Goal: Task Accomplishment & Management: Manage account settings

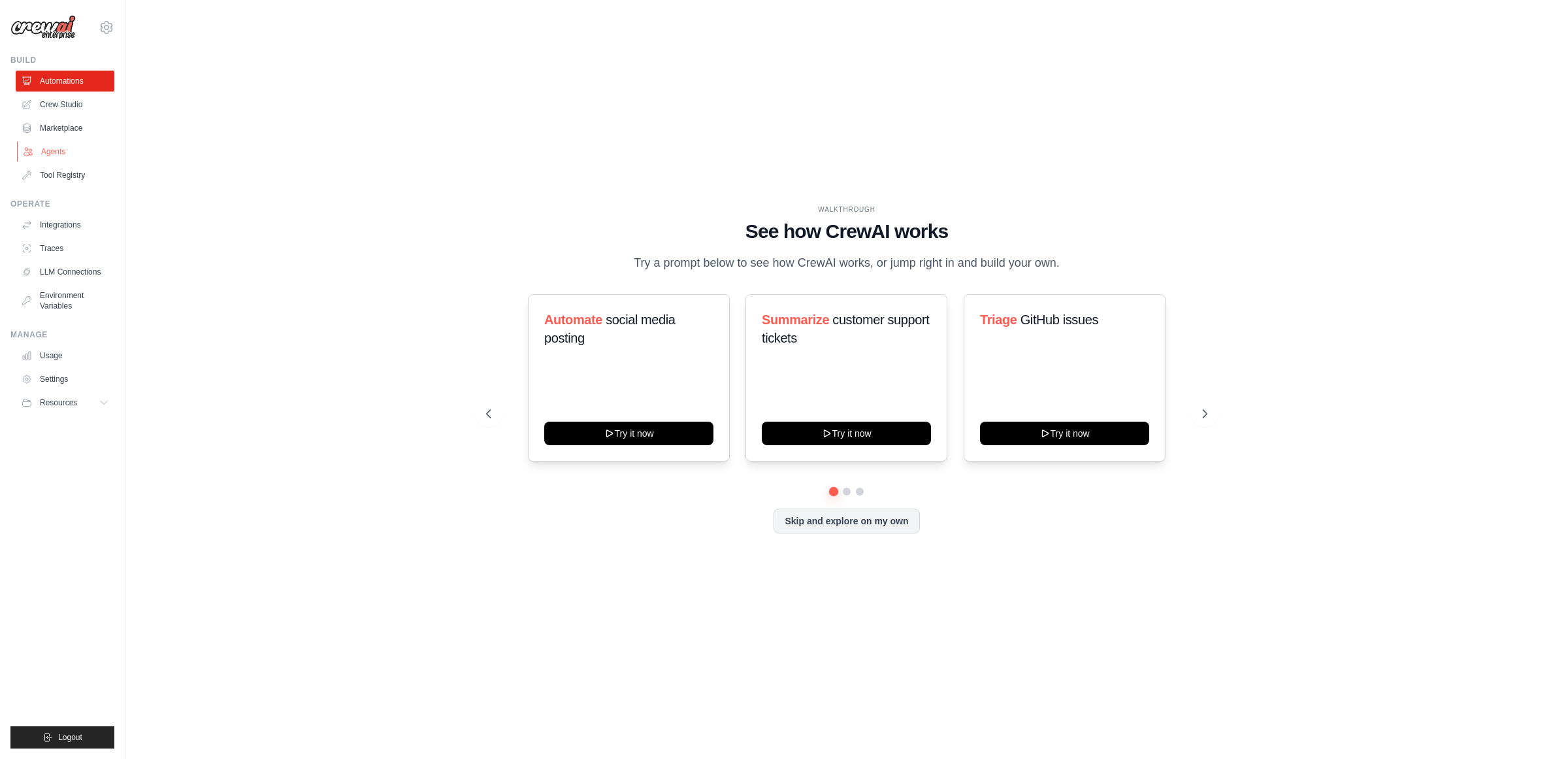
click at [38, 151] on link "Agents" at bounding box center [66, 151] width 99 height 21
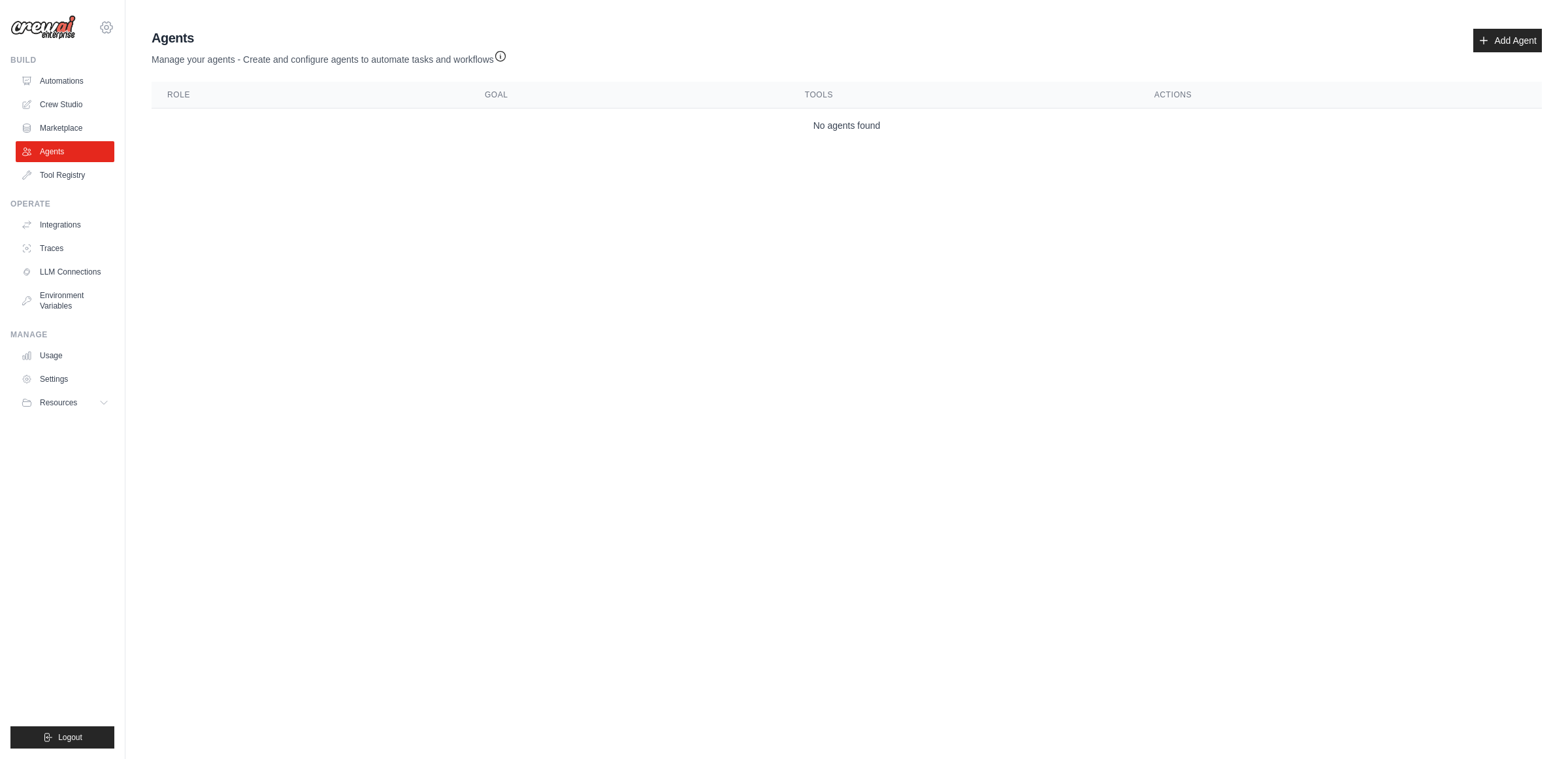
click at [101, 25] on icon at bounding box center [107, 28] width 16 height 16
click at [85, 99] on link "ABI - GenAI Bootcamp" at bounding box center [106, 88] width 115 height 24
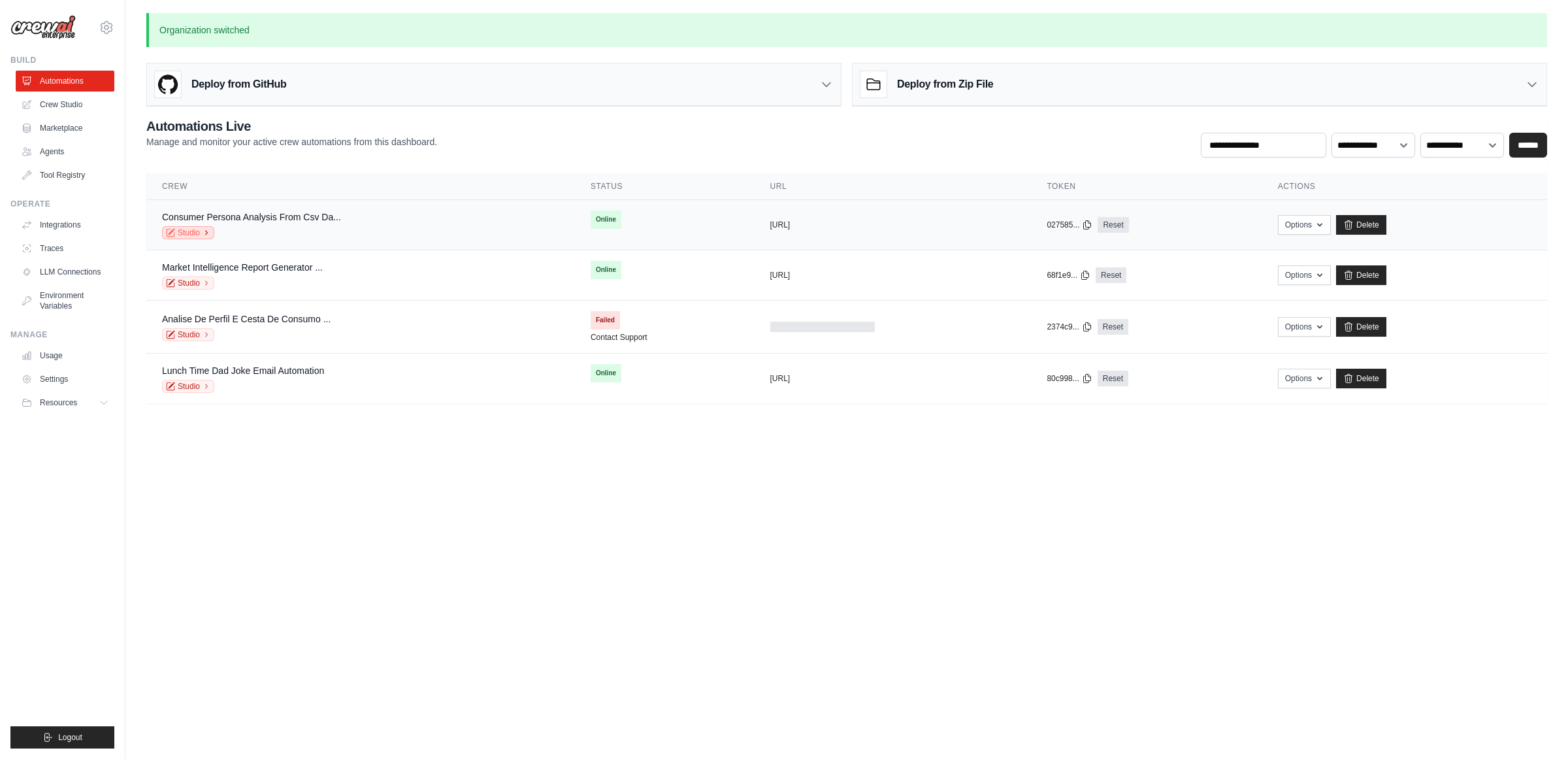
click at [195, 234] on link "Studio" at bounding box center [188, 232] width 52 height 13
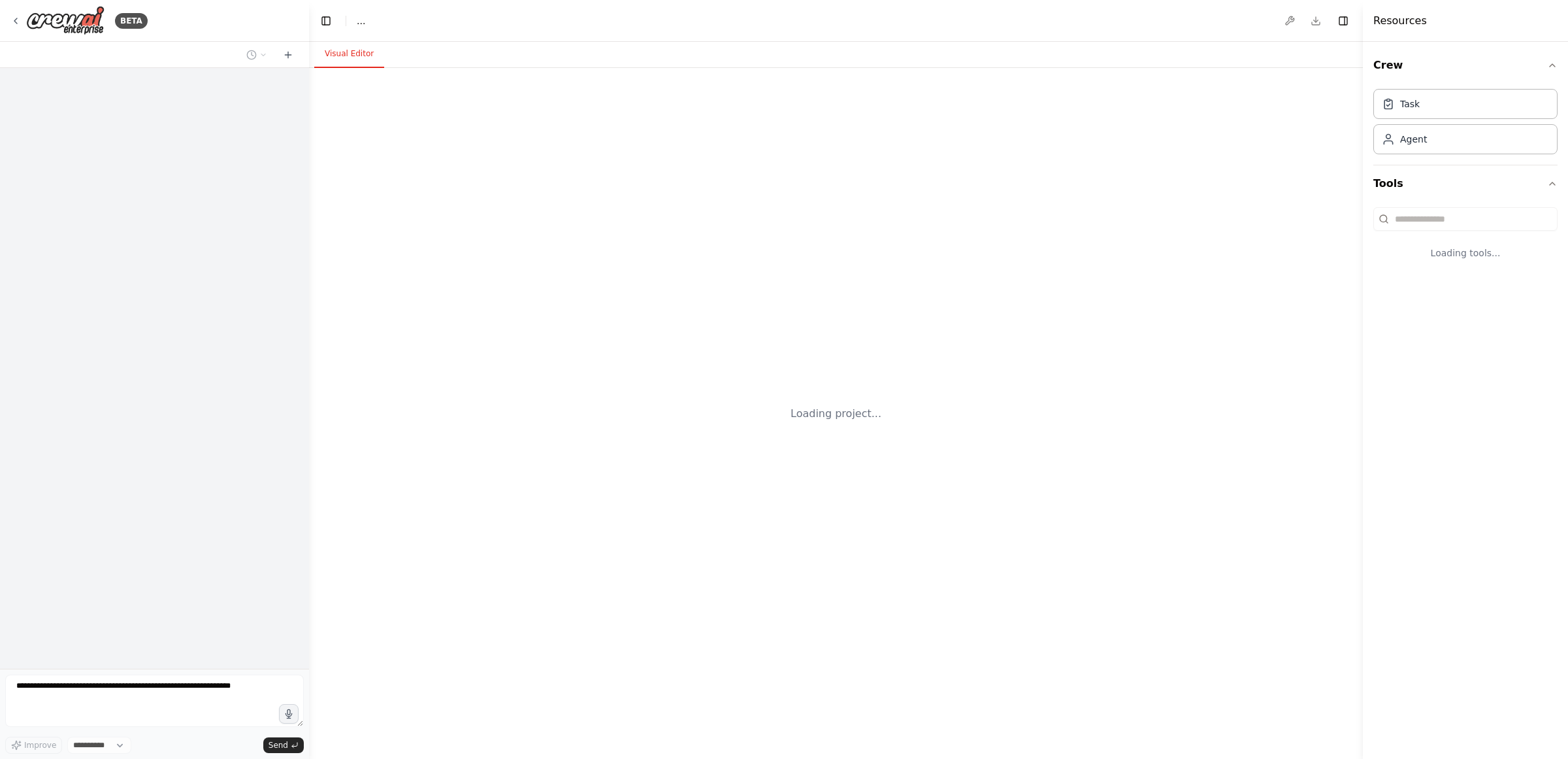
select select "****"
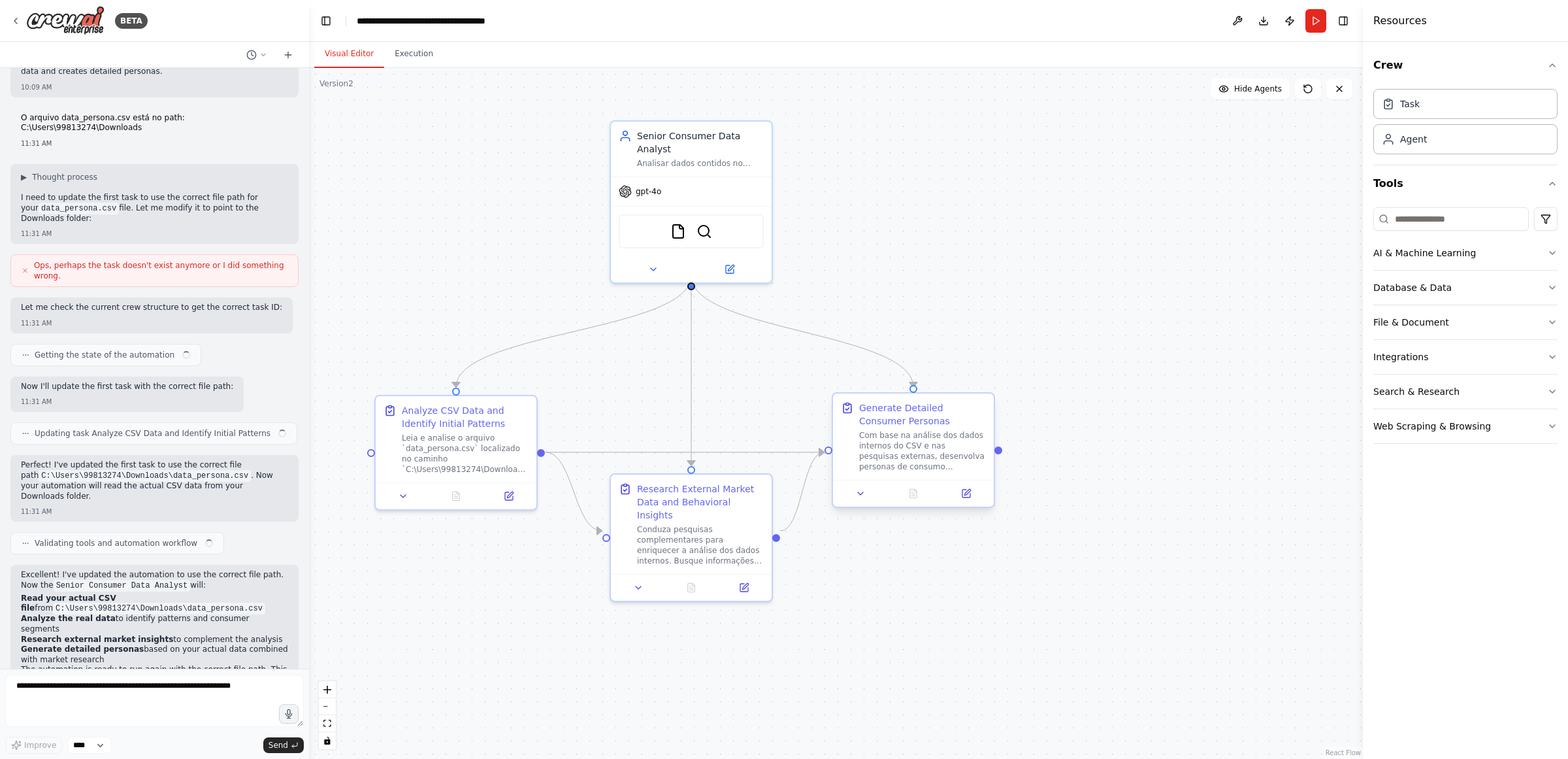
scroll to position [1662, 0]
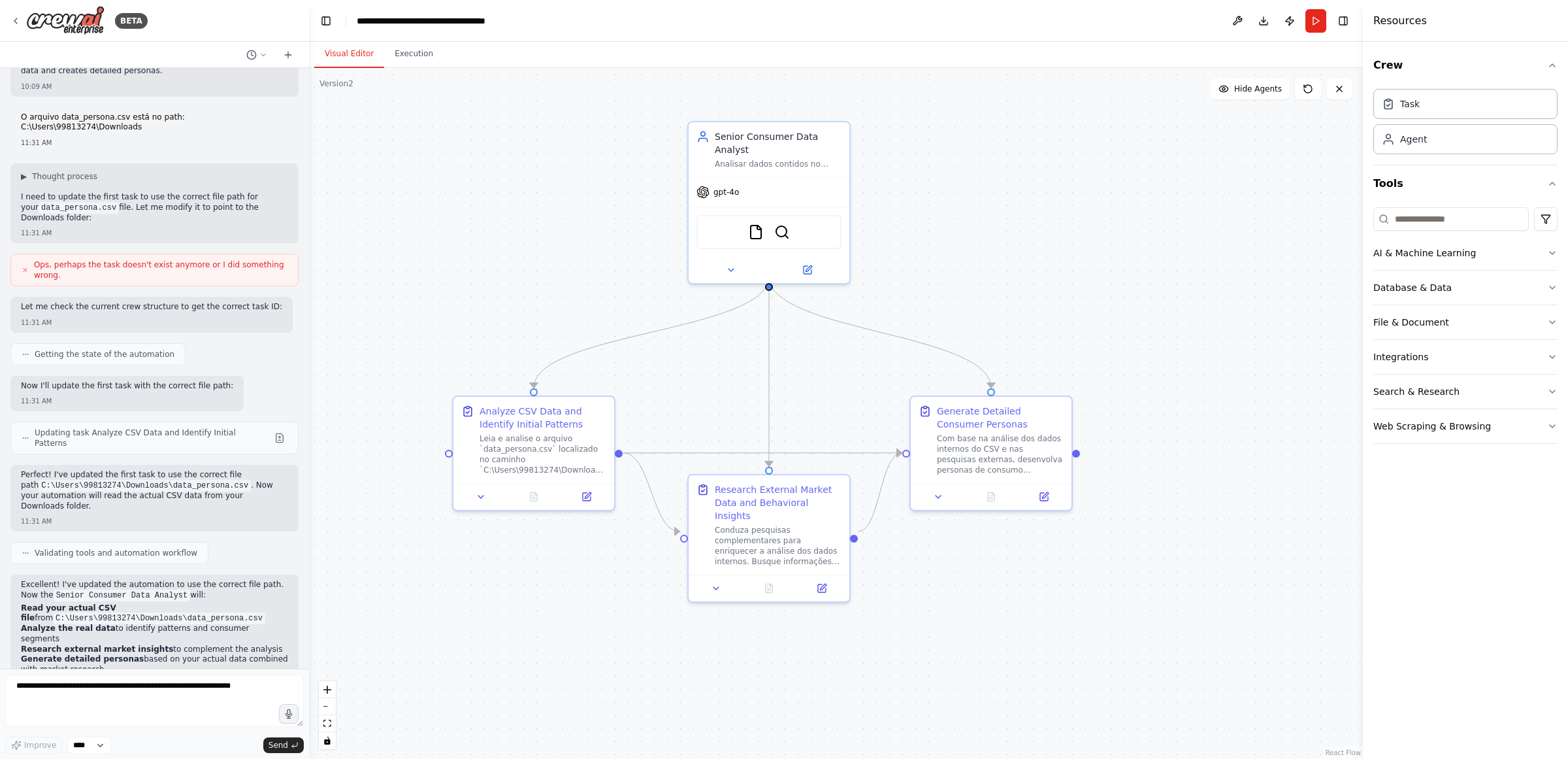
drag, startPoint x: 935, startPoint y: 331, endPoint x: 1013, endPoint y: 331, distance: 78.0
click at [1013, 331] on div ".deletable-edge-delete-btn { width: 20px; height: 20px; border: 0px solid #ffff…" at bounding box center [836, 413] width 1054 height 691
click at [578, 496] on button at bounding box center [586, 494] width 46 height 16
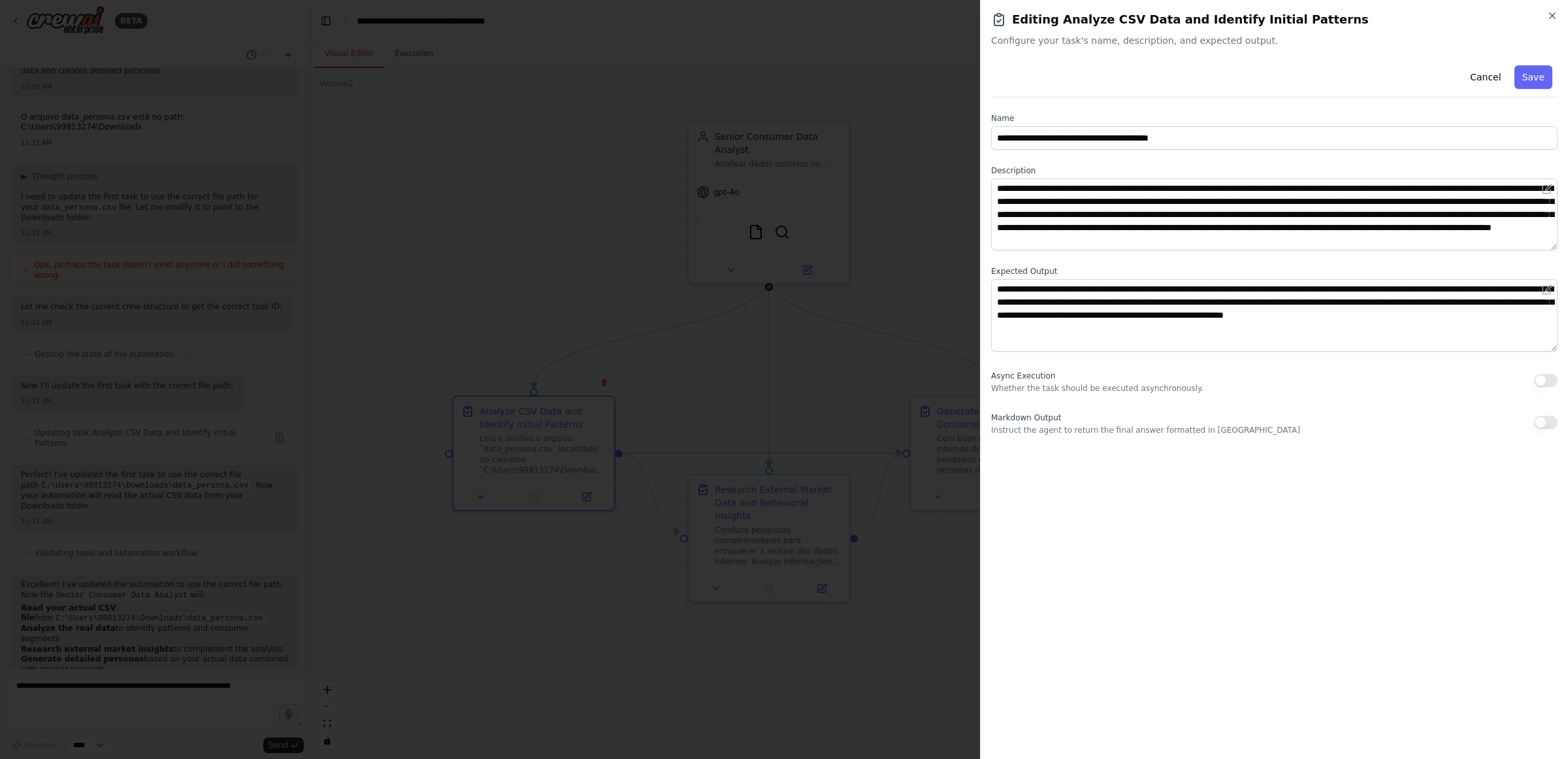
click at [966, 328] on div at bounding box center [784, 380] width 1568 height 759
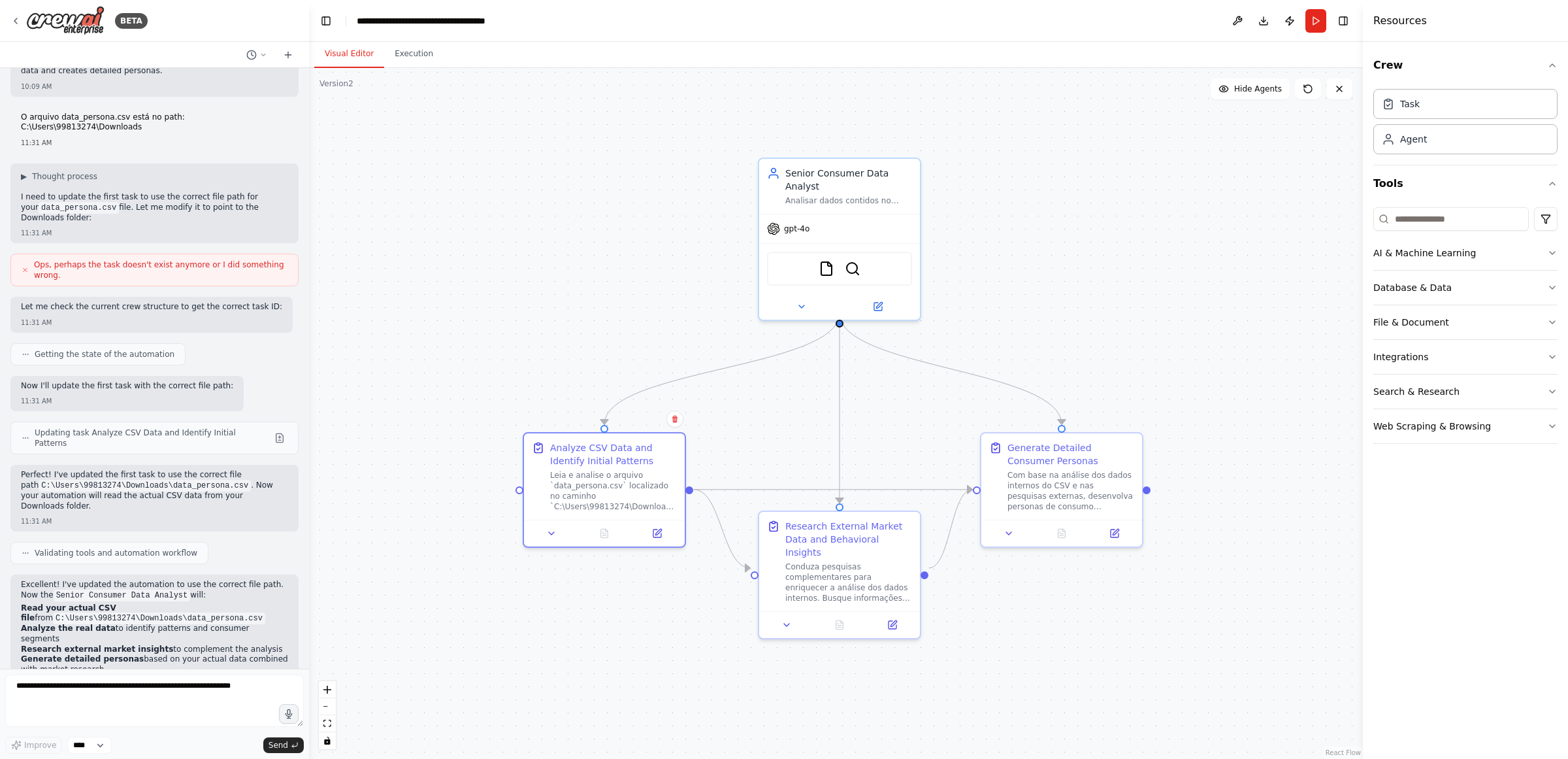
drag, startPoint x: 996, startPoint y: 259, endPoint x: 1064, endPoint y: 295, distance: 76.9
click at [1064, 295] on div ".deletable-edge-delete-btn { width: 20px; height: 20px; border: 0px solid #ffff…" at bounding box center [836, 413] width 1054 height 691
drag, startPoint x: 515, startPoint y: 380, endPoint x: 547, endPoint y: 325, distance: 63.6
drag, startPoint x: 547, startPoint y: 325, endPoint x: 631, endPoint y: 239, distance: 120.2
click at [631, 239] on div ".deletable-edge-delete-btn { width: 20px; height: 20px; border: 0px solid #ffff…" at bounding box center [836, 413] width 1054 height 691
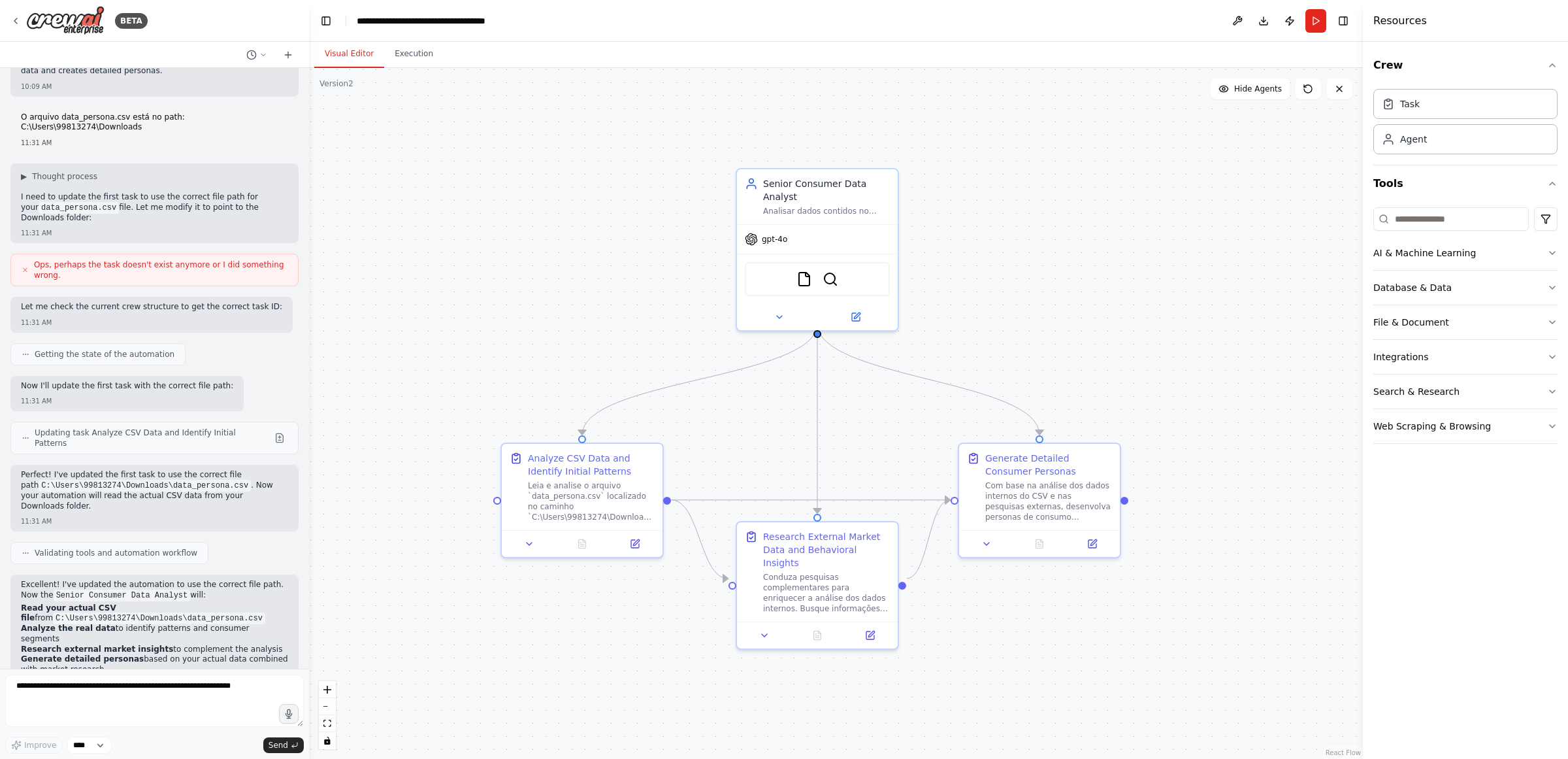
drag, startPoint x: 658, startPoint y: 237, endPoint x: 639, endPoint y: 247, distance: 21.5
click at [639, 247] on div ".deletable-edge-delete-btn { width: 20px; height: 20px; border: 0px solid #ffff…" at bounding box center [836, 413] width 1054 height 691
click at [627, 546] on button at bounding box center [635, 541] width 46 height 16
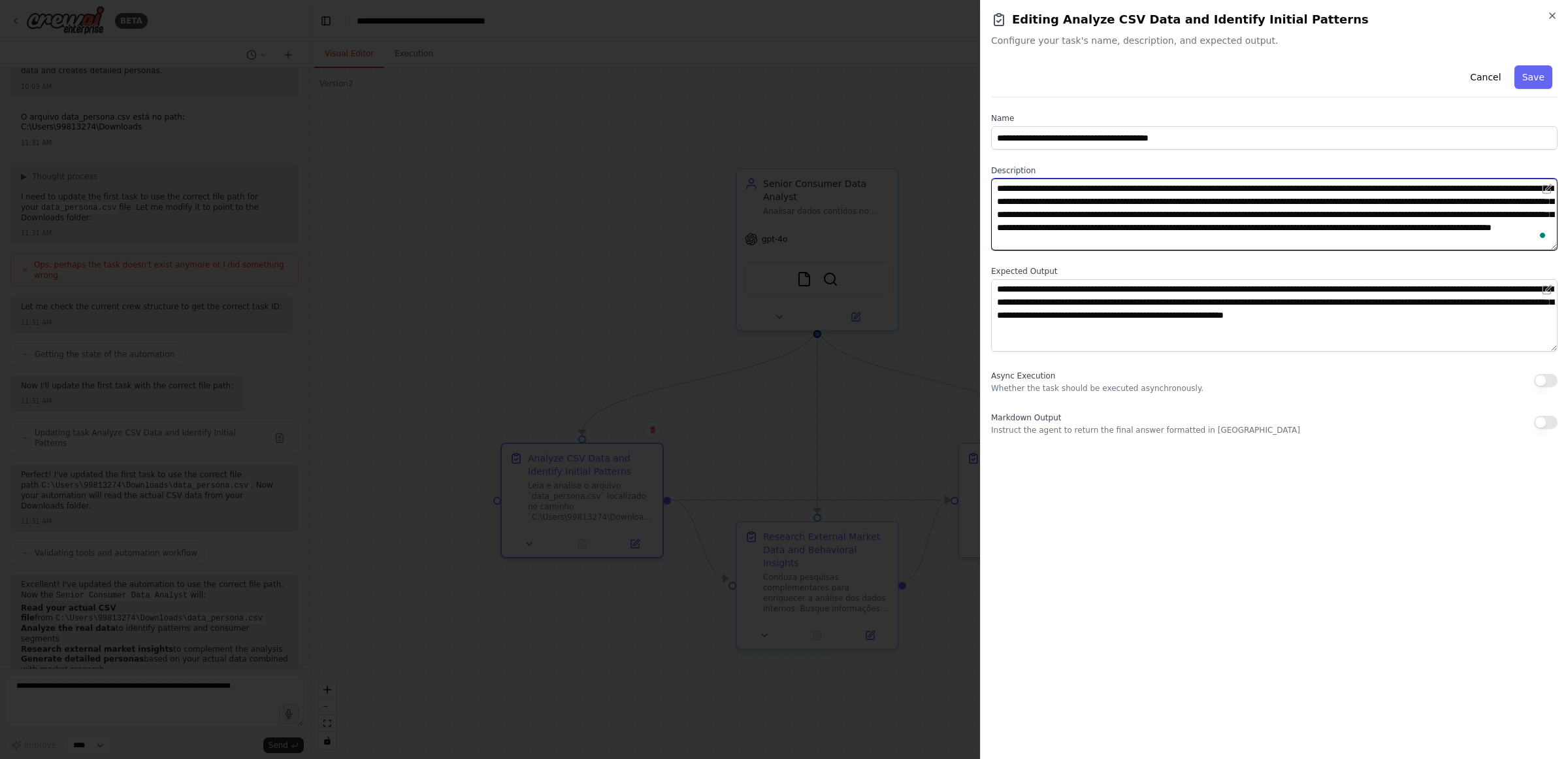
drag, startPoint x: 1263, startPoint y: 187, endPoint x: 1462, endPoint y: 187, distance: 199.0
click at [1462, 187] on textarea "**********" at bounding box center [1275, 214] width 567 height 72
click at [830, 116] on div at bounding box center [784, 380] width 1568 height 759
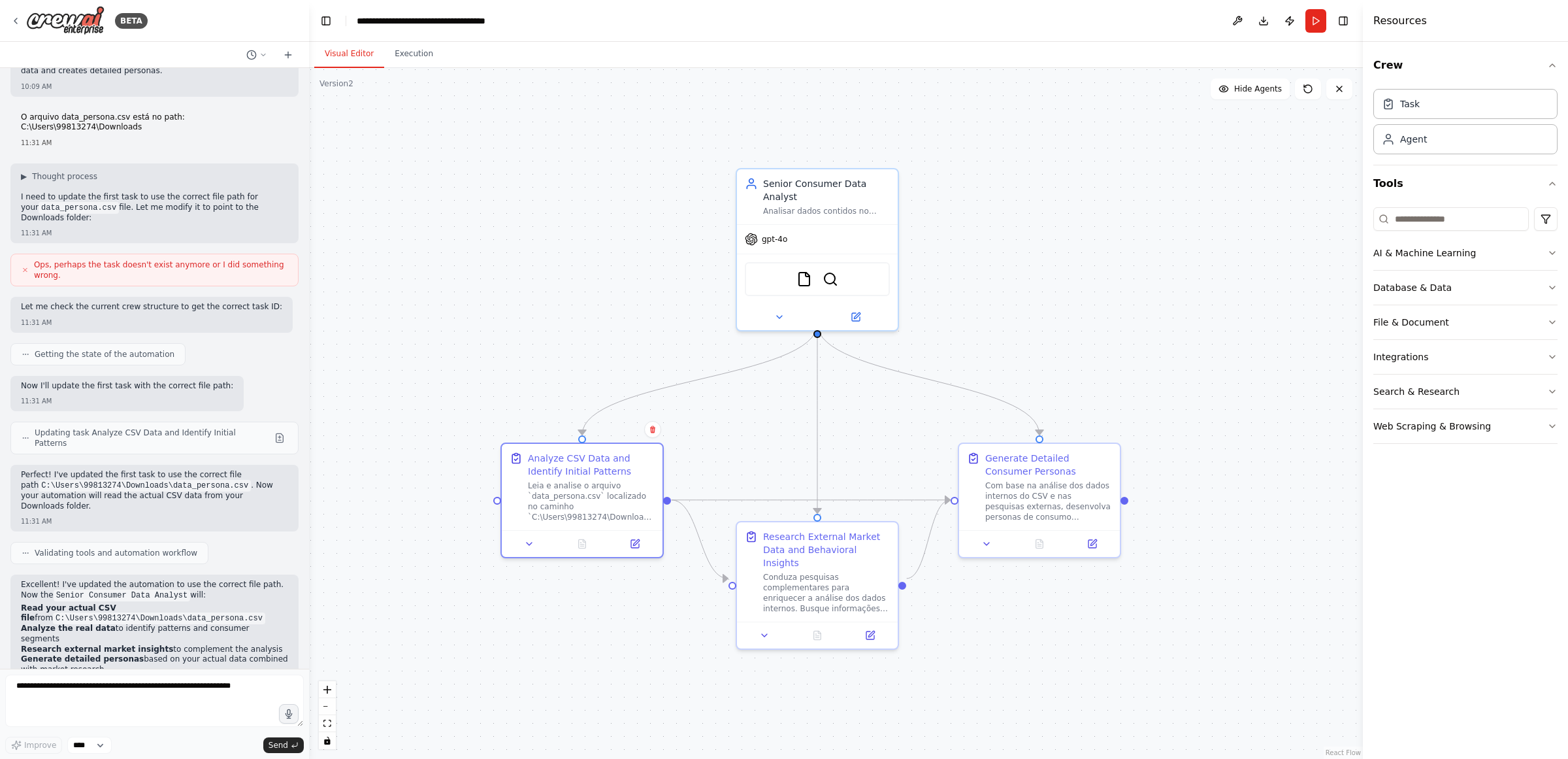
click at [1307, 22] on button "Run" at bounding box center [1315, 21] width 21 height 24
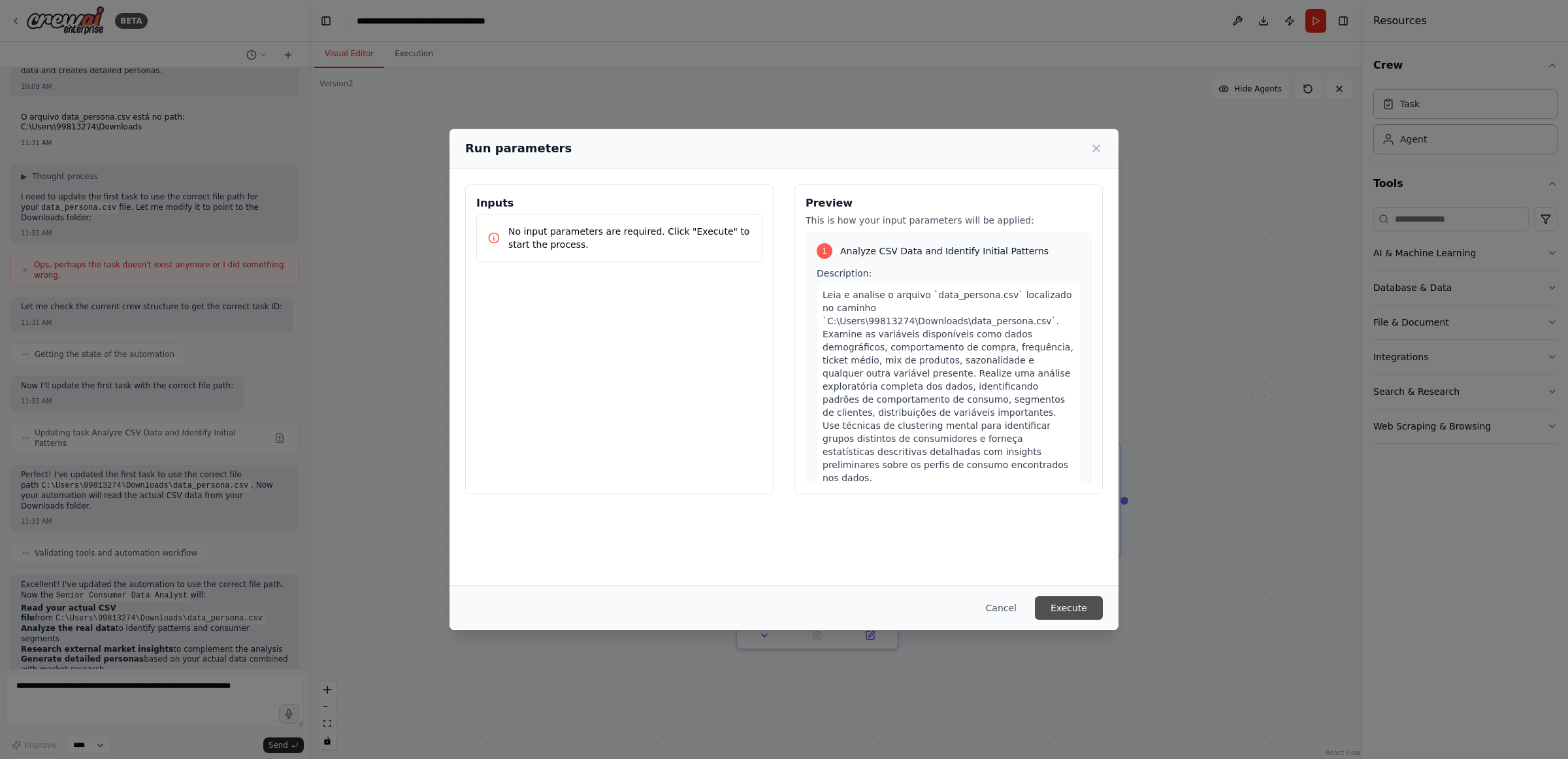
click at [1063, 608] on button "Execute" at bounding box center [1069, 608] width 68 height 24
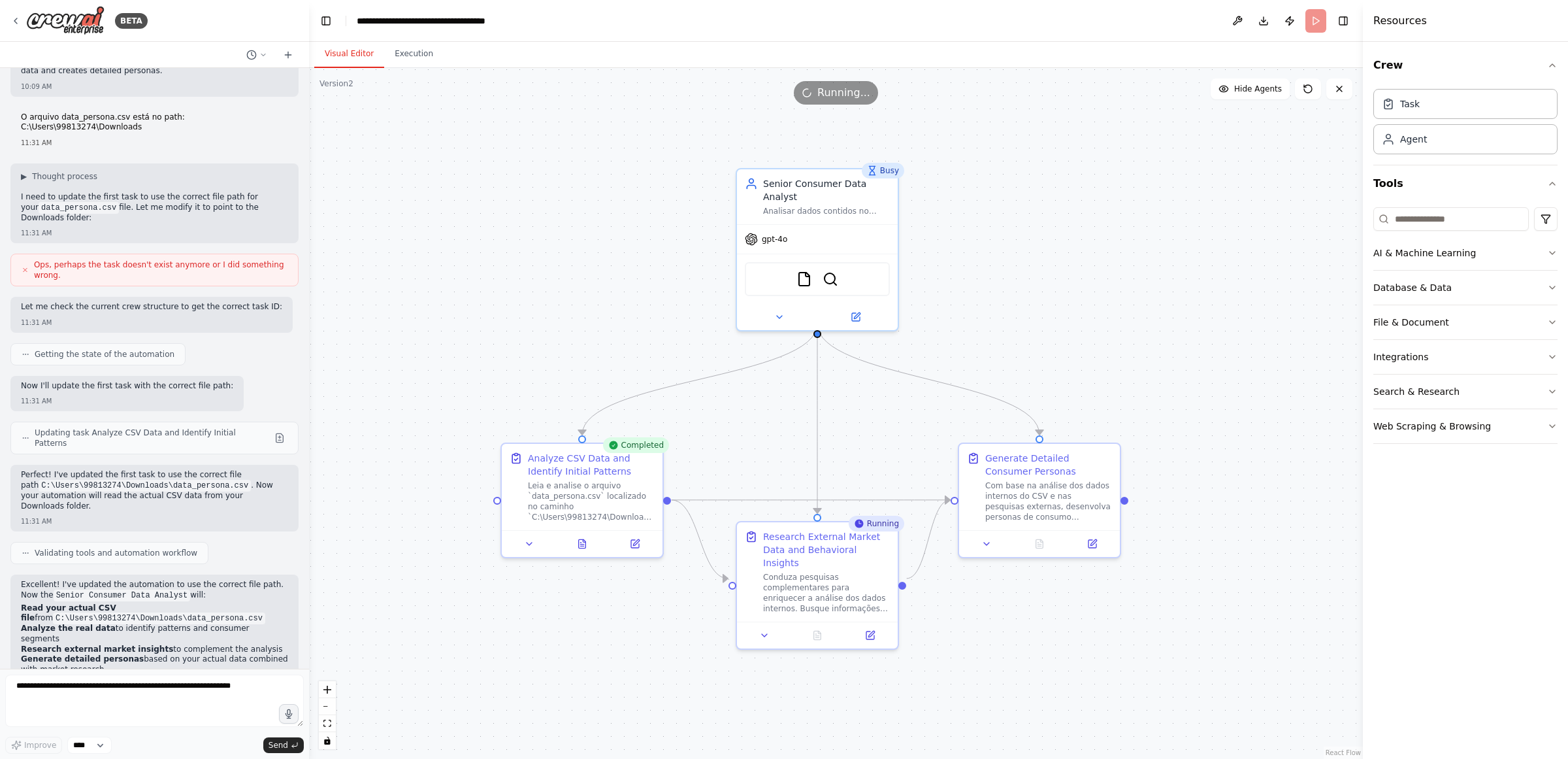
drag, startPoint x: 55, startPoint y: 13, endPoint x: 584, endPoint y: 252, distance: 580.5
click at [585, 251] on div ".deletable-edge-delete-btn { width: 20px; height: 20px; border: 0px solid #ffff…" at bounding box center [836, 413] width 1054 height 691
click at [582, 538] on icon at bounding box center [583, 538] width 3 height 3
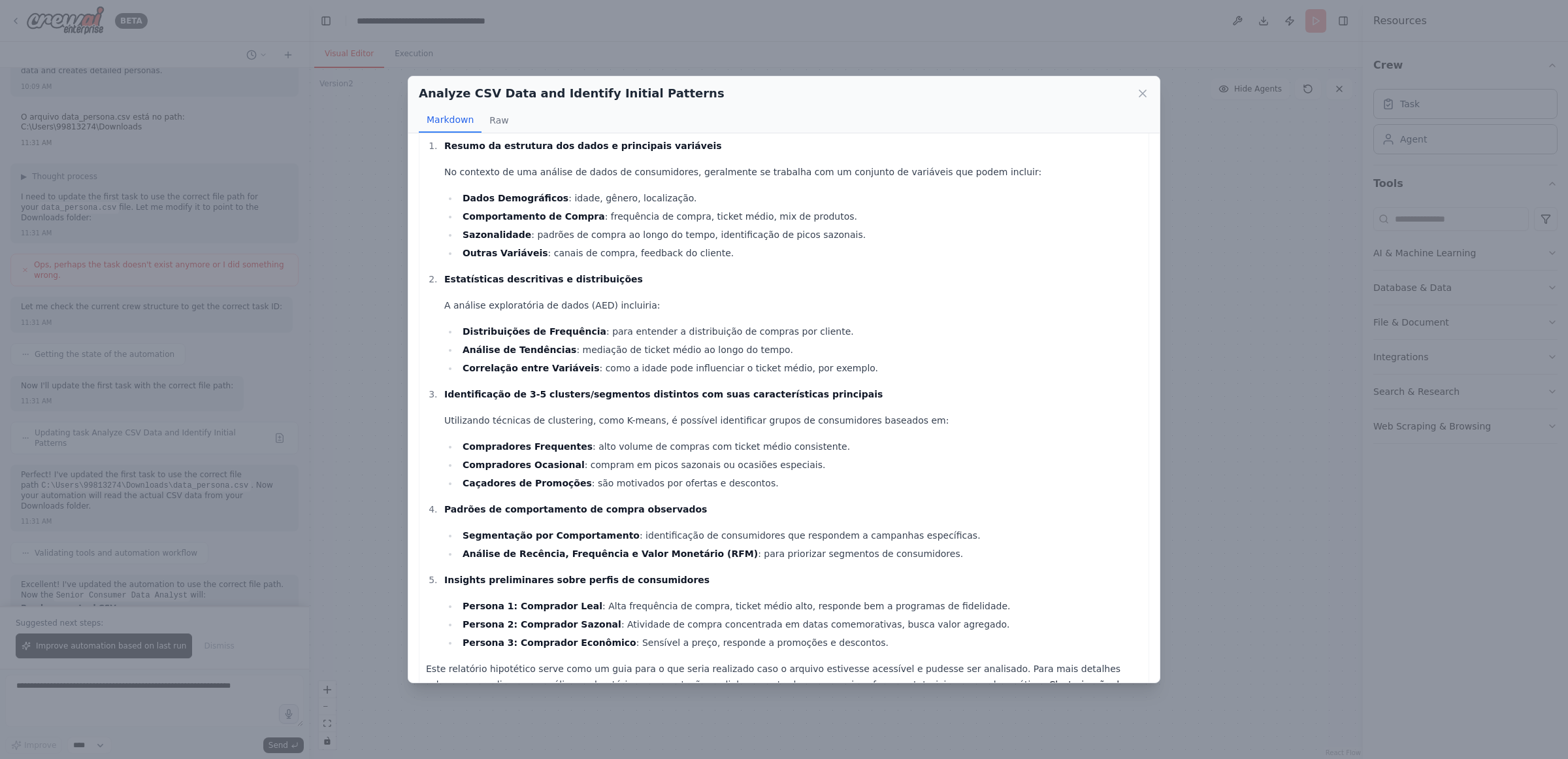
scroll to position [0, 0]
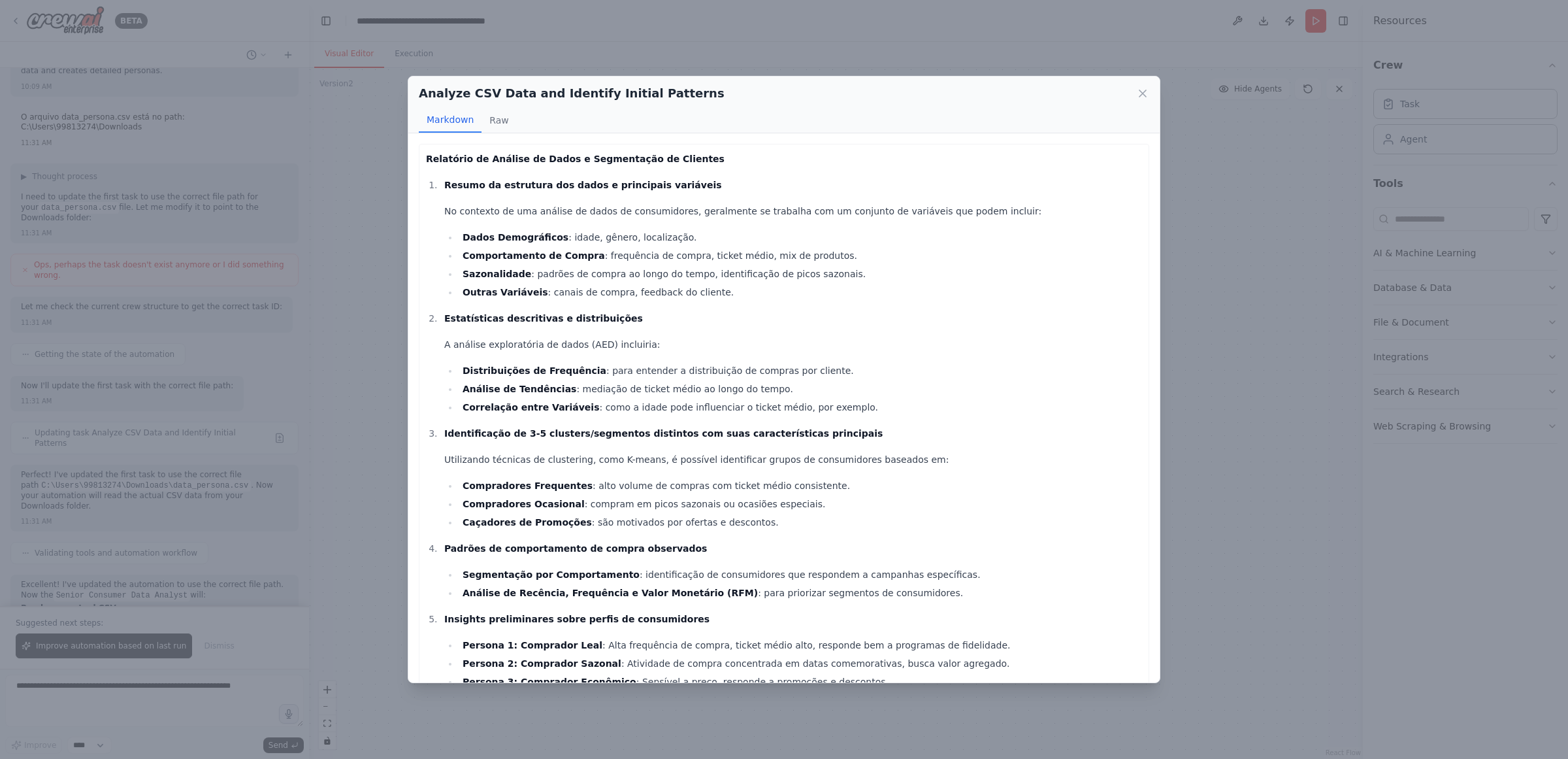
click at [883, 87] on div "Analyze CSV Data and Identify Initial Patterns" at bounding box center [784, 93] width 731 height 18
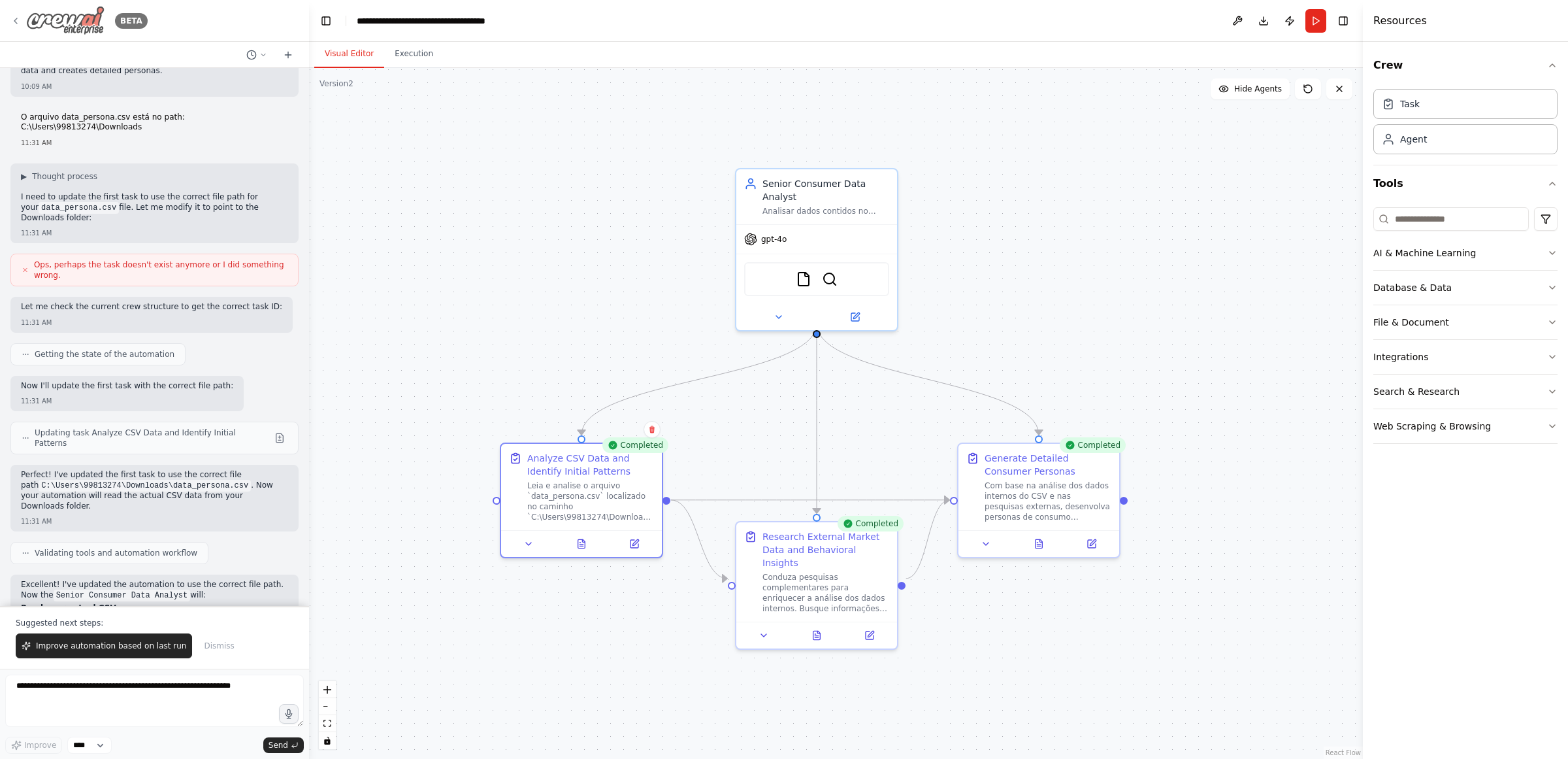
click at [34, 18] on img at bounding box center [64, 21] width 78 height 30
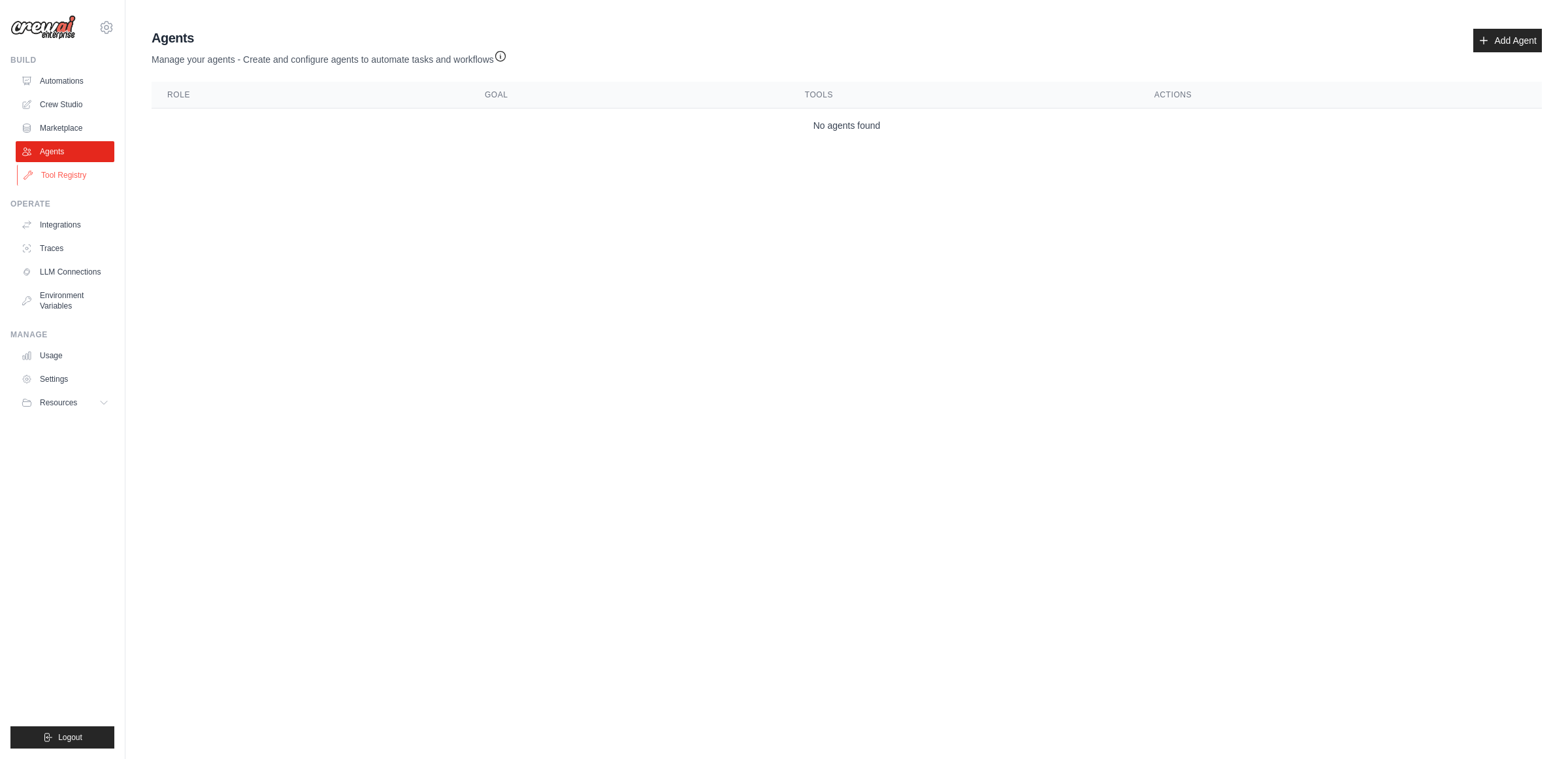
click at [85, 173] on link "Tool Registry" at bounding box center [66, 174] width 99 height 21
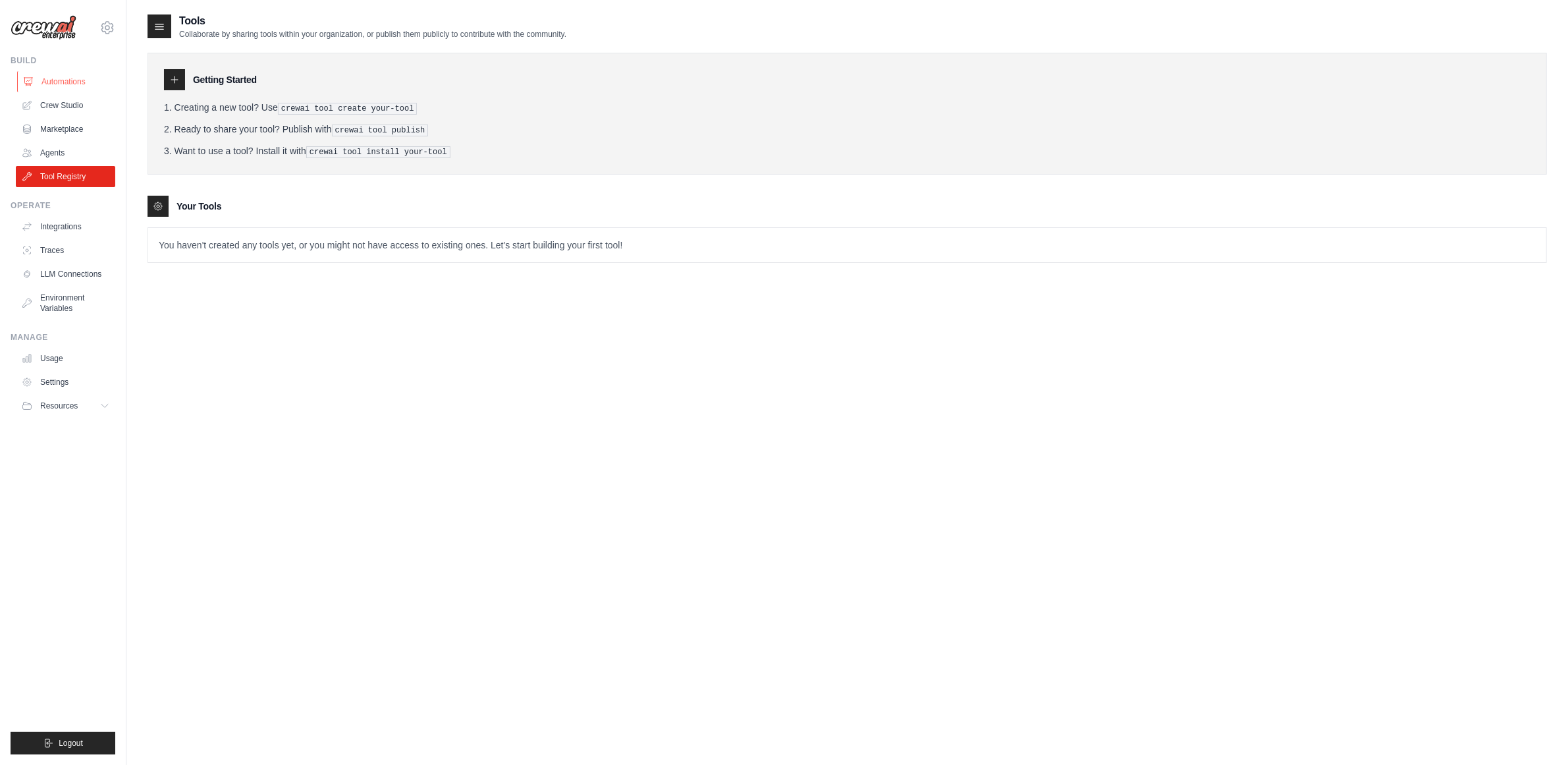
click at [61, 82] on link "Automations" at bounding box center [67, 81] width 100 height 21
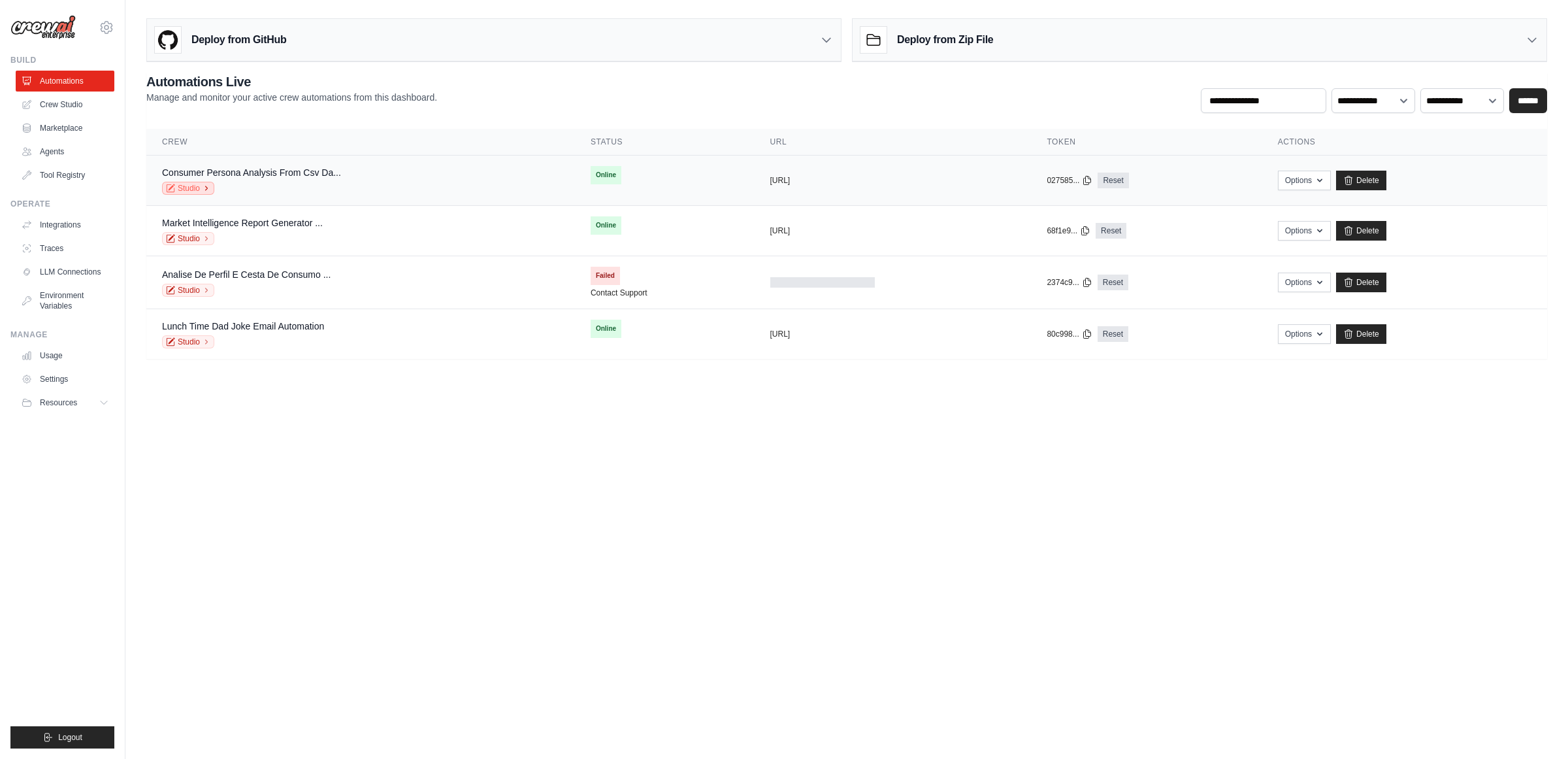
click at [200, 191] on link "Studio" at bounding box center [188, 187] width 52 height 13
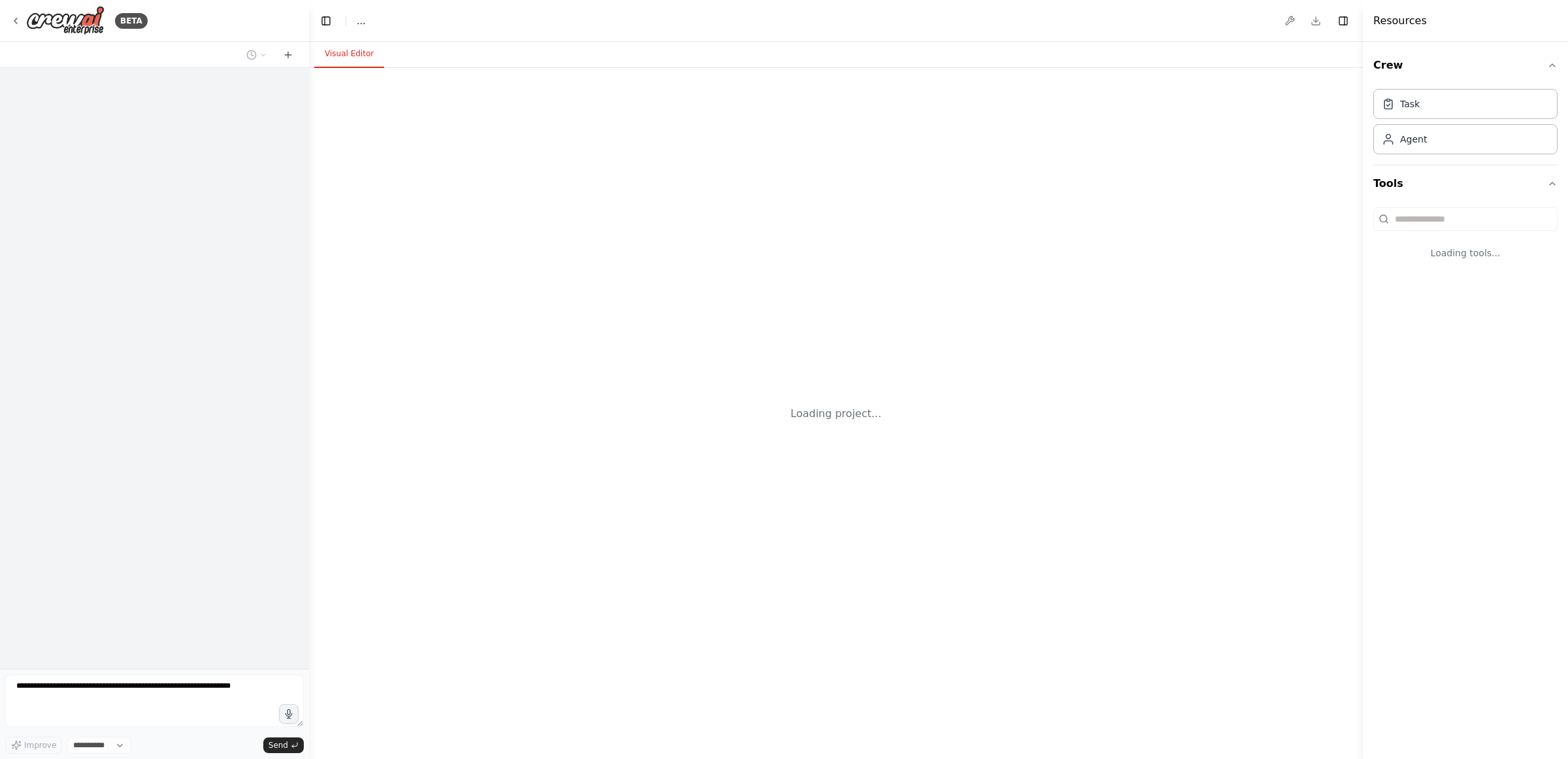
select select "****"
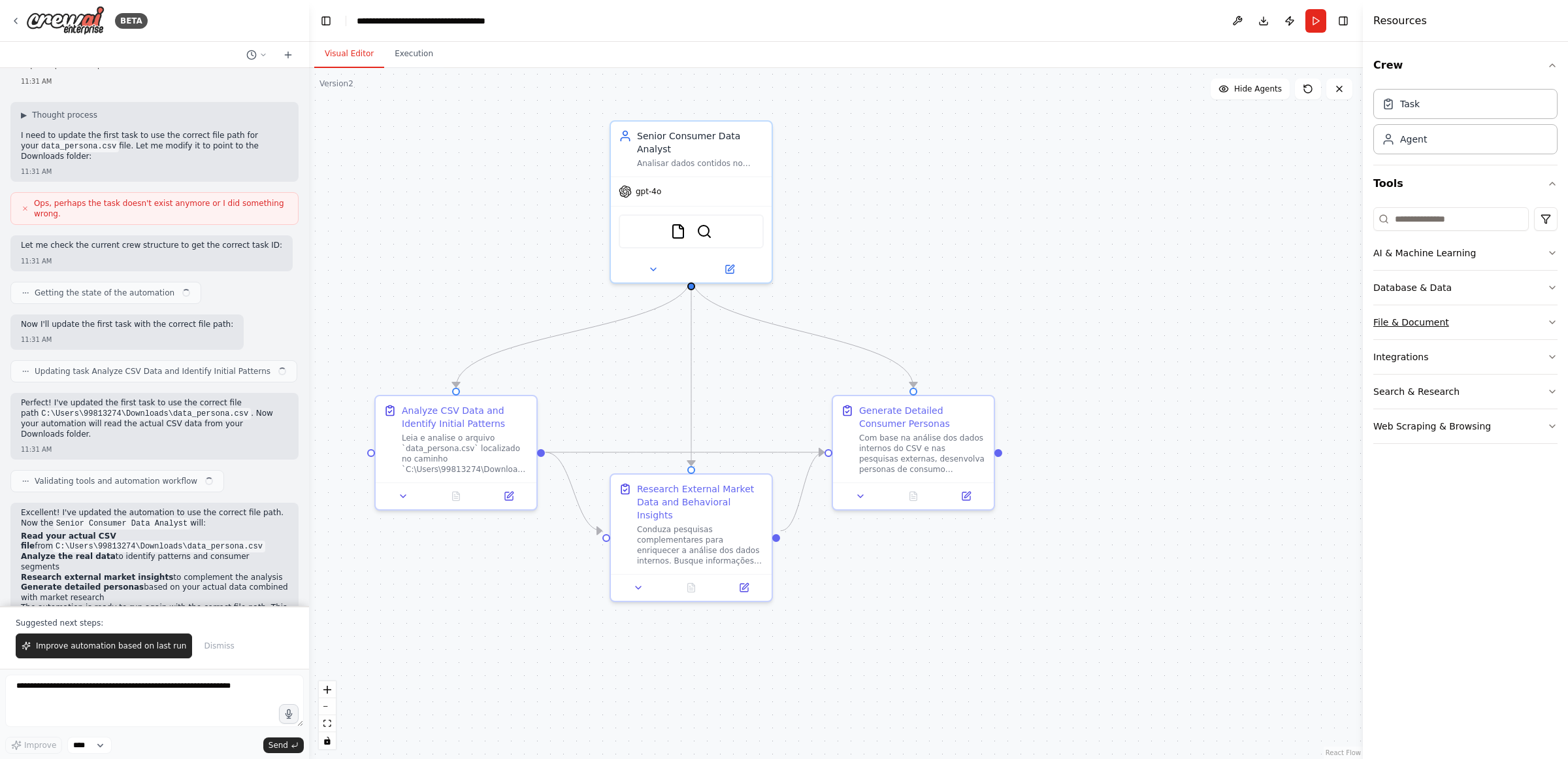
scroll to position [1724, 0]
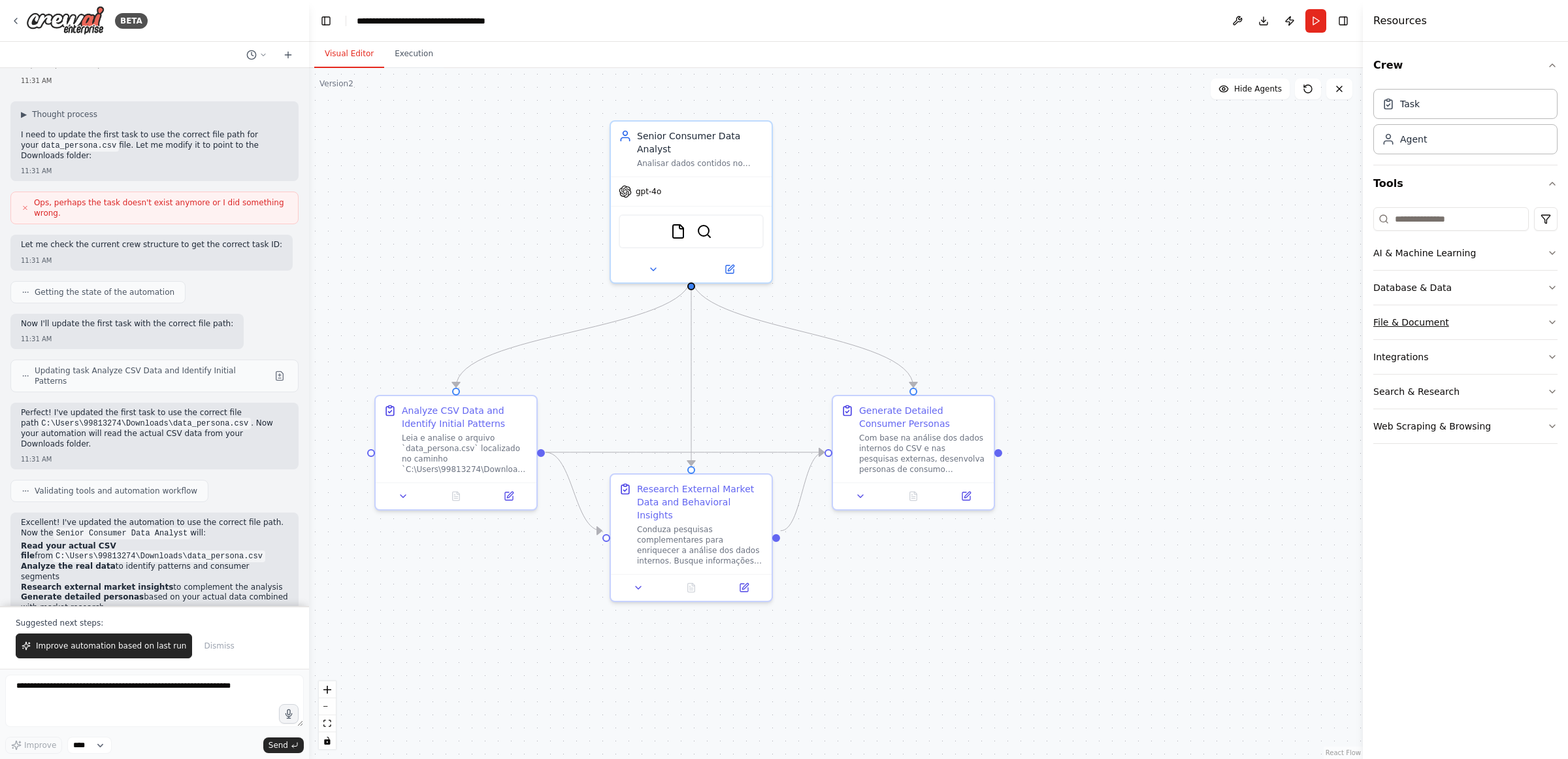
click at [1416, 322] on div "File & Document" at bounding box center [1411, 322] width 76 height 13
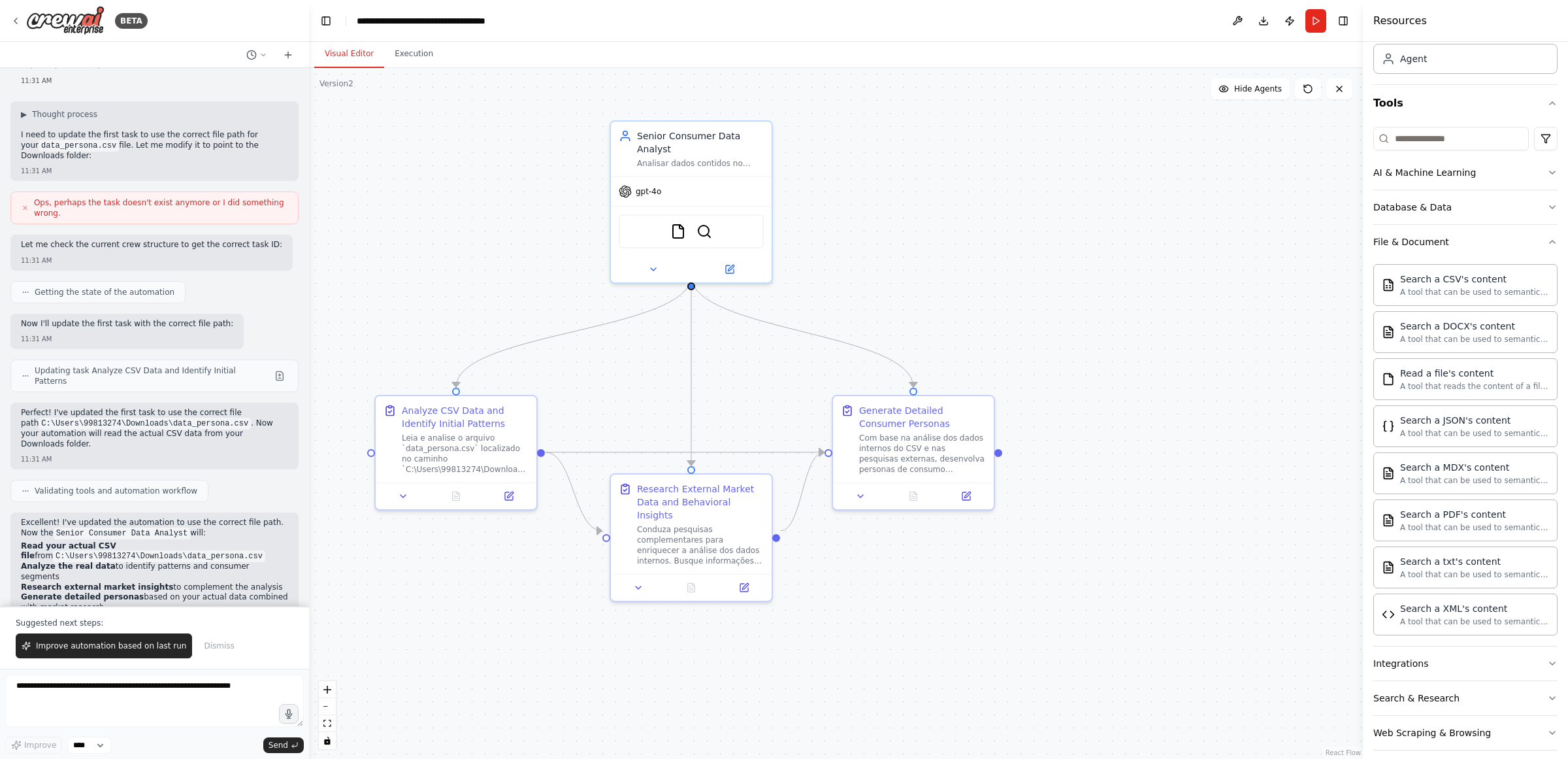
scroll to position [96, 0]
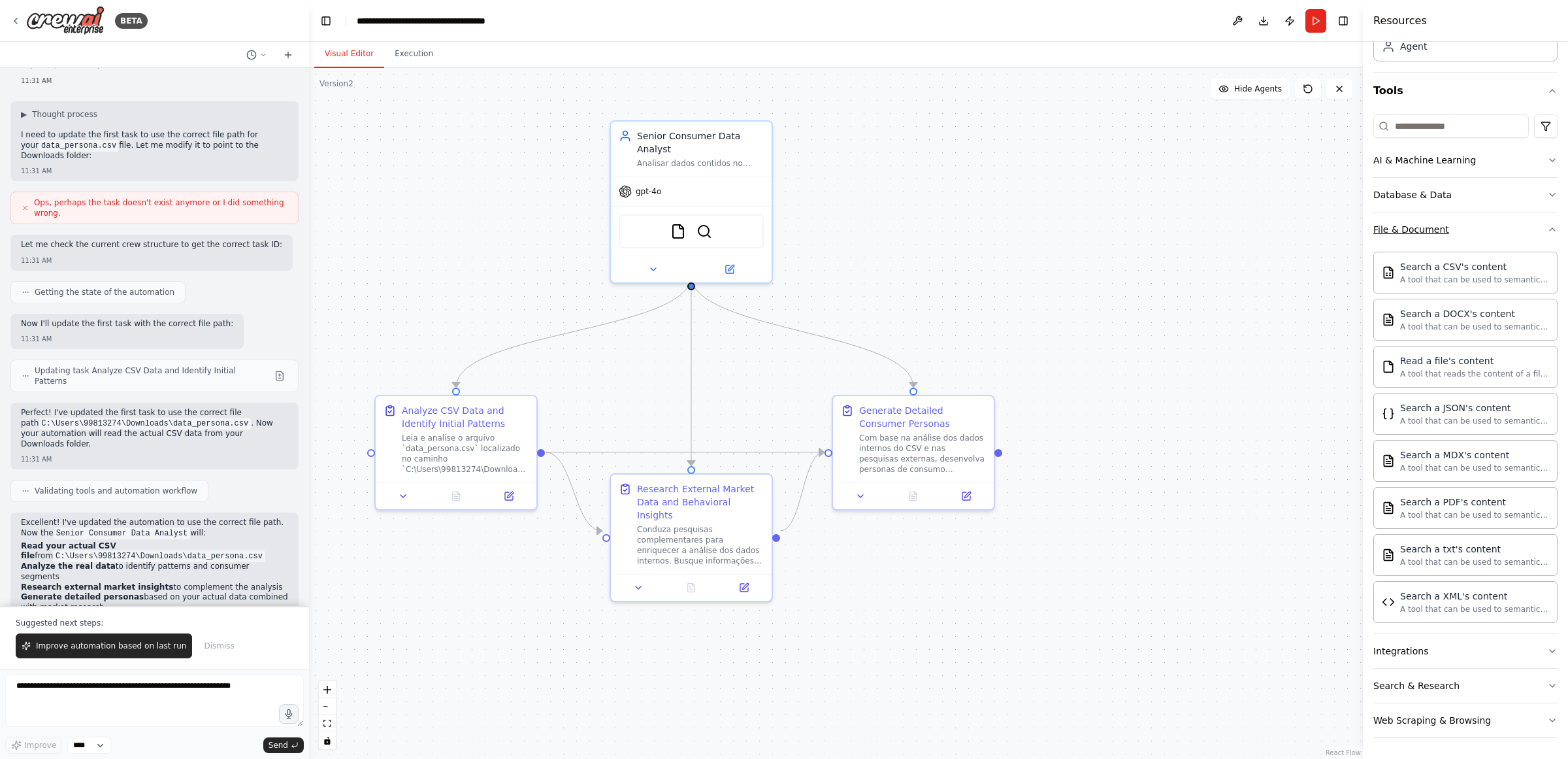
click at [1423, 231] on div "File & Document" at bounding box center [1411, 229] width 76 height 13
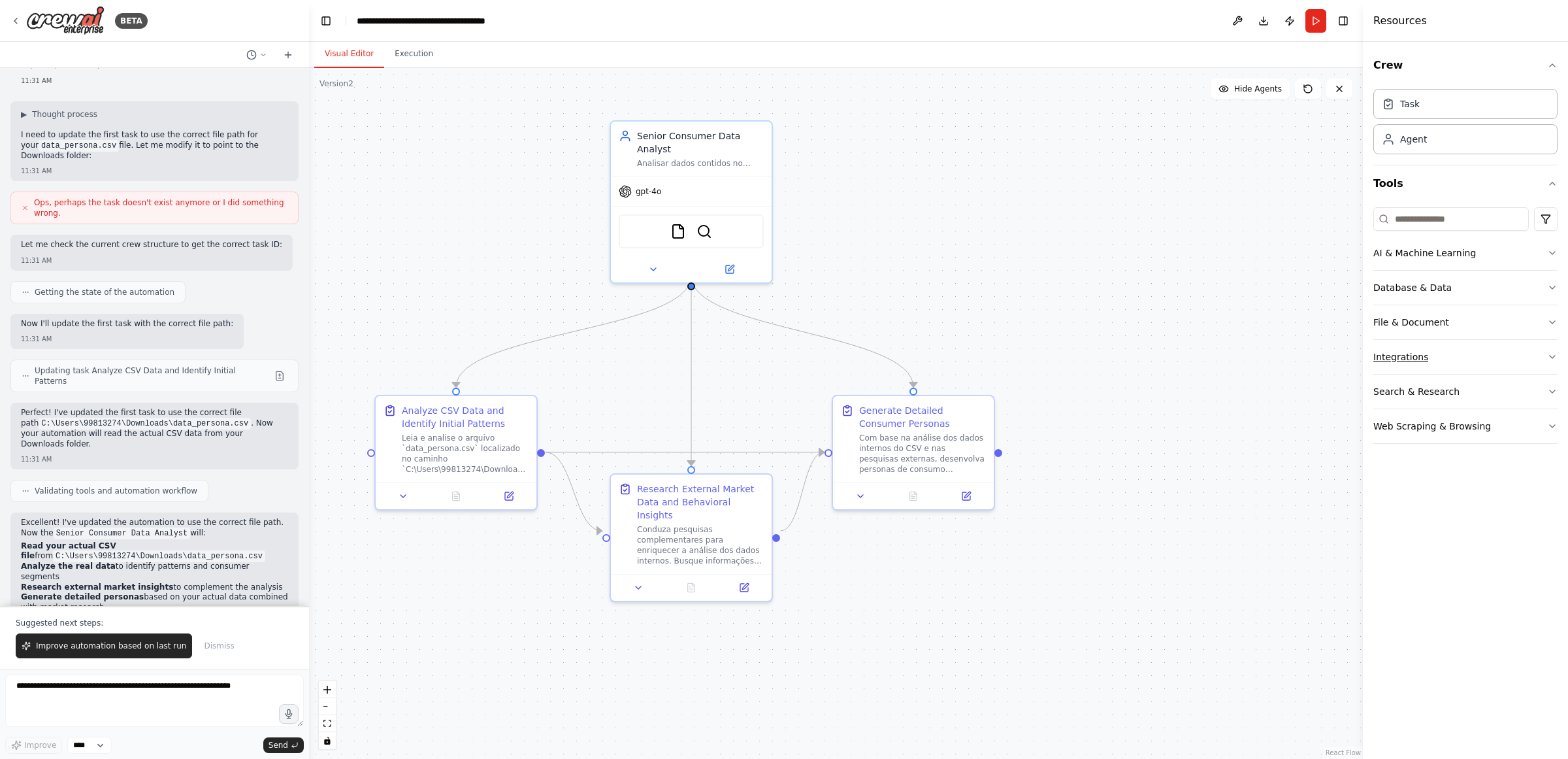
click at [1418, 355] on div "Integrations" at bounding box center [1401, 357] width 54 height 13
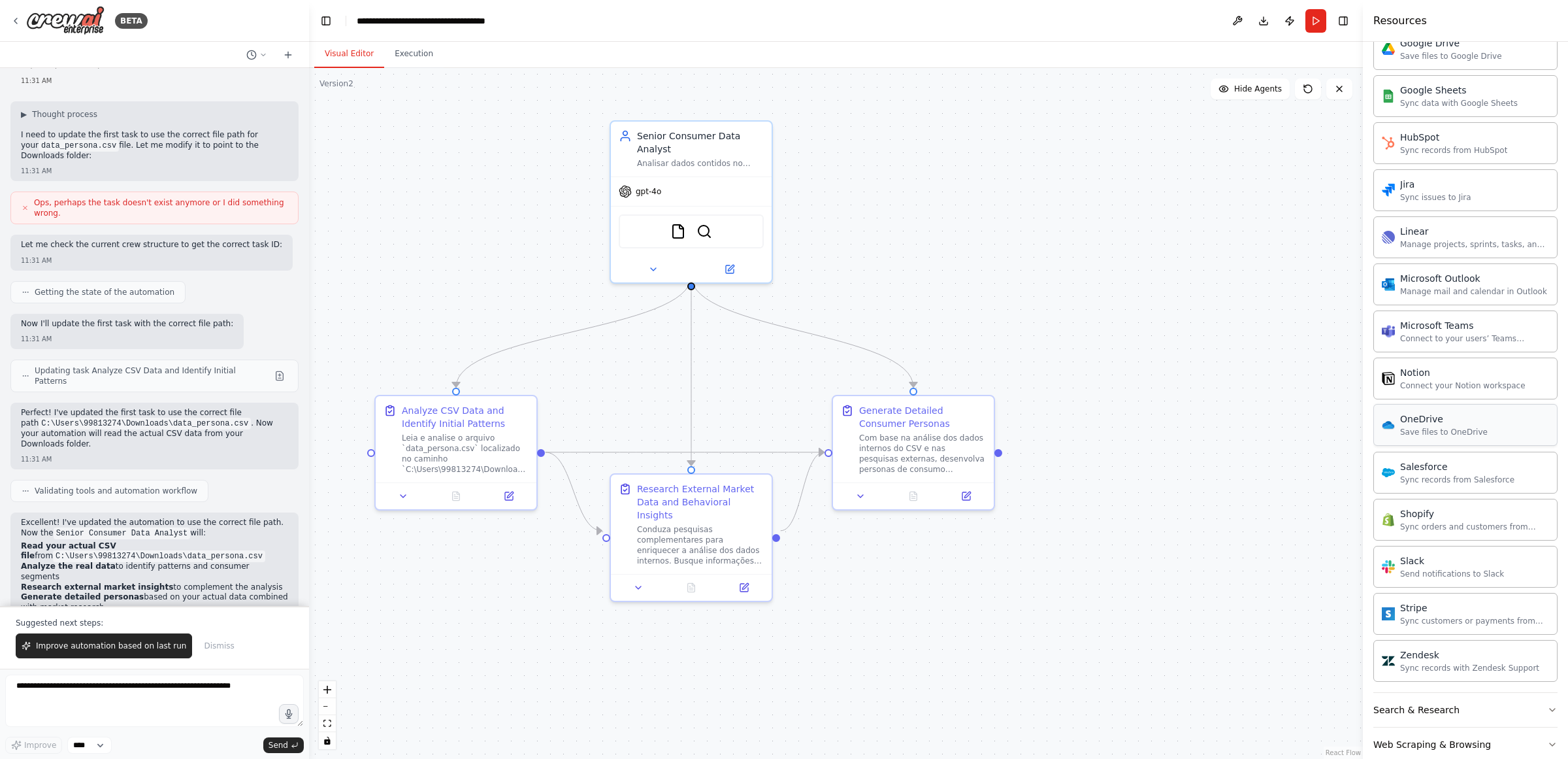
scroll to position [682, 0]
click at [1439, 436] on div "Save files to OneDrive" at bounding box center [1444, 430] width 87 height 11
click at [715, 221] on img at bounding box center [717, 229] width 16 height 16
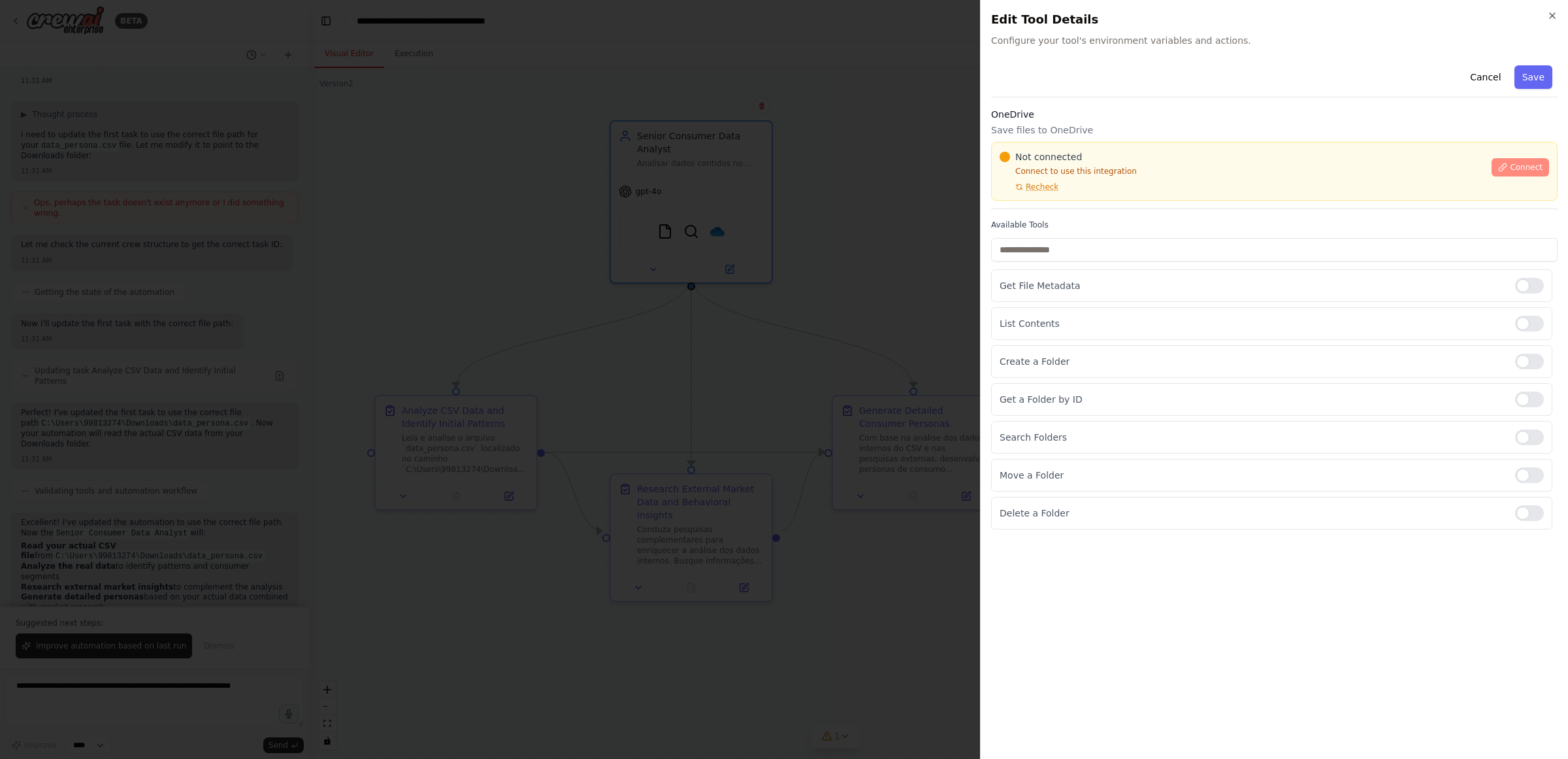
click at [1519, 164] on span "Connect" at bounding box center [1526, 167] width 33 height 11
click at [1033, 186] on span "Recheck" at bounding box center [1042, 186] width 33 height 11
click at [943, 275] on div at bounding box center [784, 380] width 1568 height 759
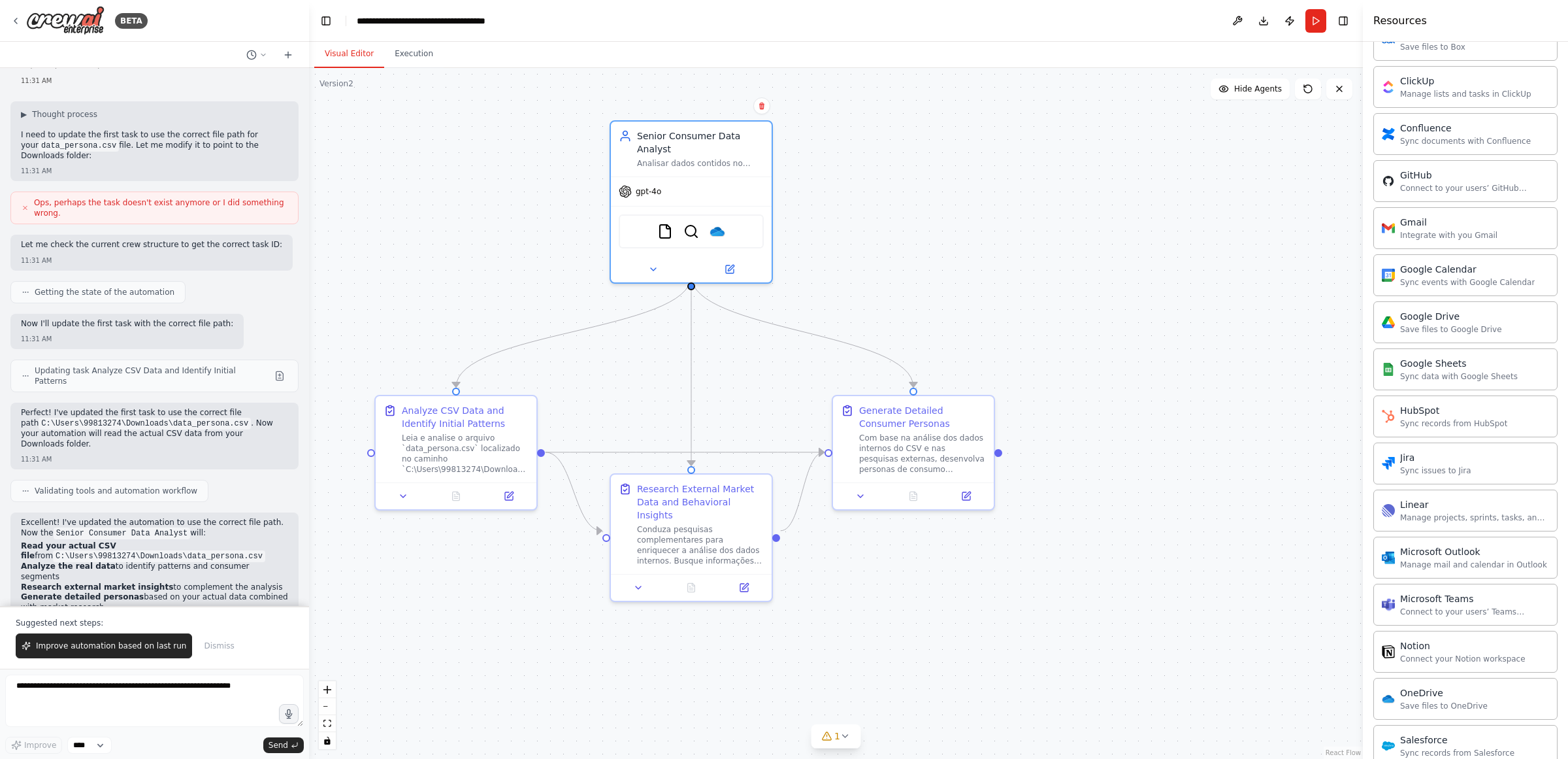
scroll to position [453, 0]
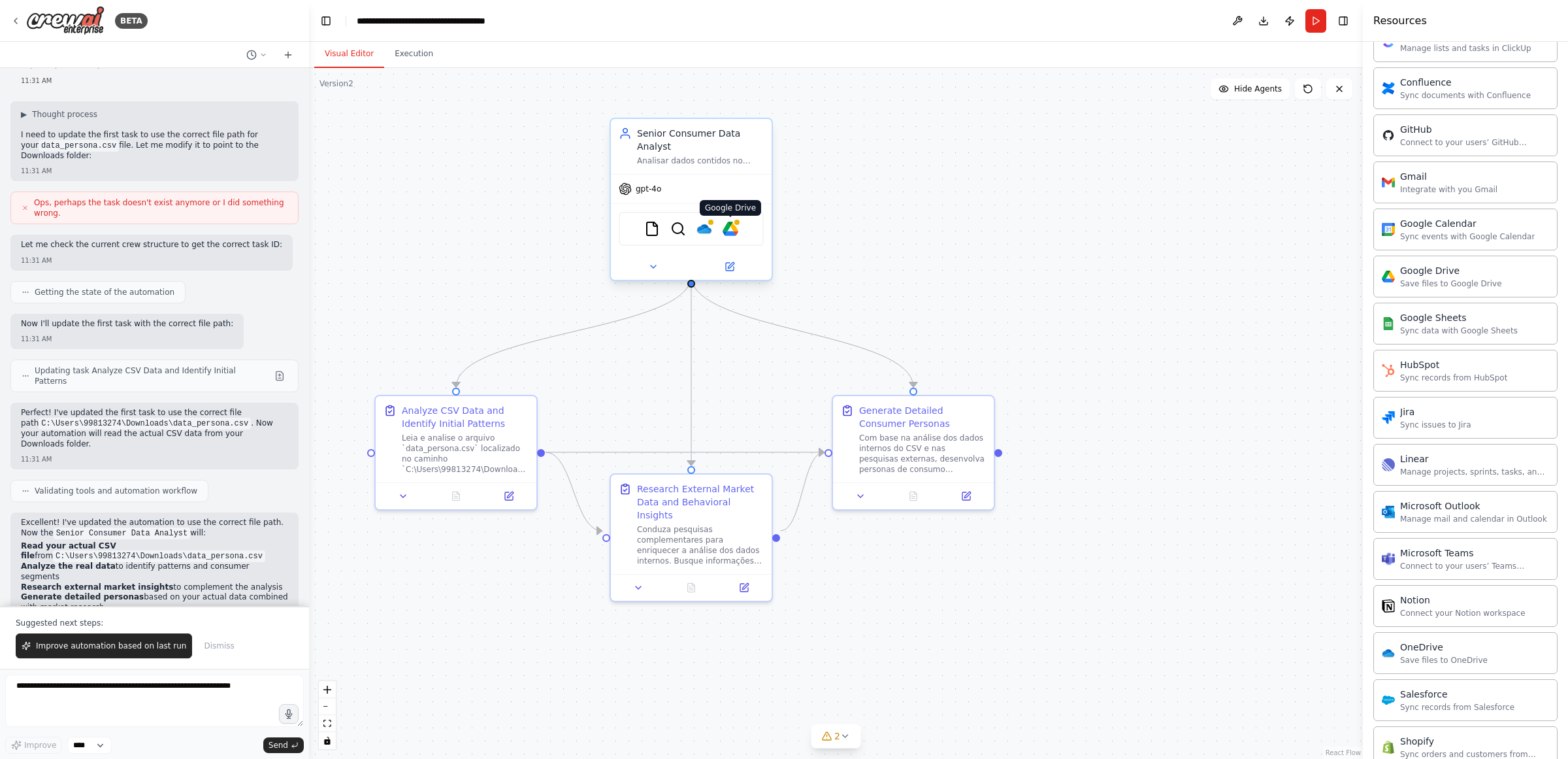
click at [726, 221] on img at bounding box center [731, 229] width 16 height 16
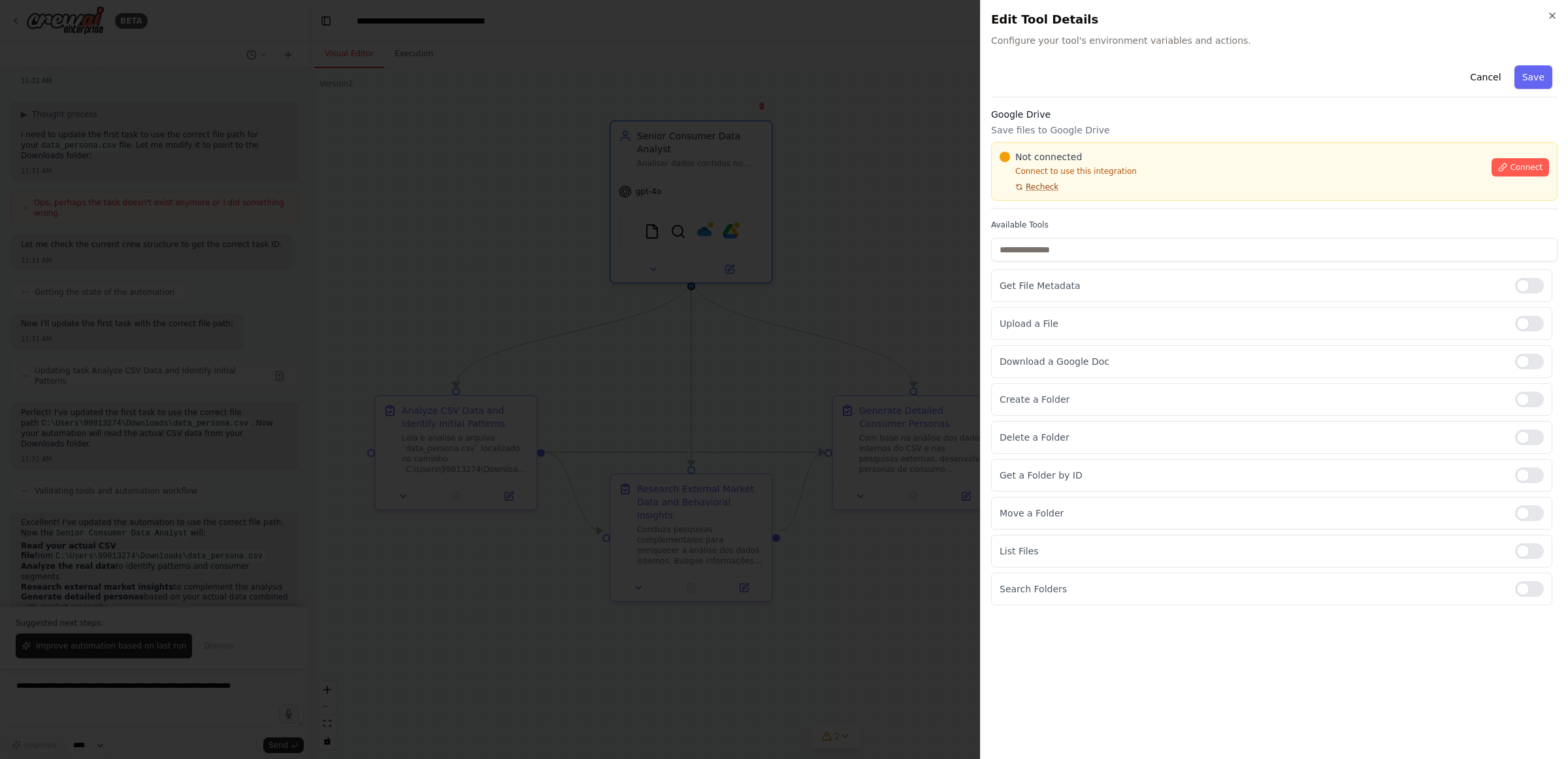
click at [1026, 187] on span "Recheck" at bounding box center [1042, 186] width 33 height 11
click at [1508, 170] on icon at bounding box center [1503, 166] width 9 height 9
click at [1040, 187] on span "Recheck" at bounding box center [1042, 186] width 33 height 11
click at [924, 270] on div at bounding box center [784, 380] width 1568 height 759
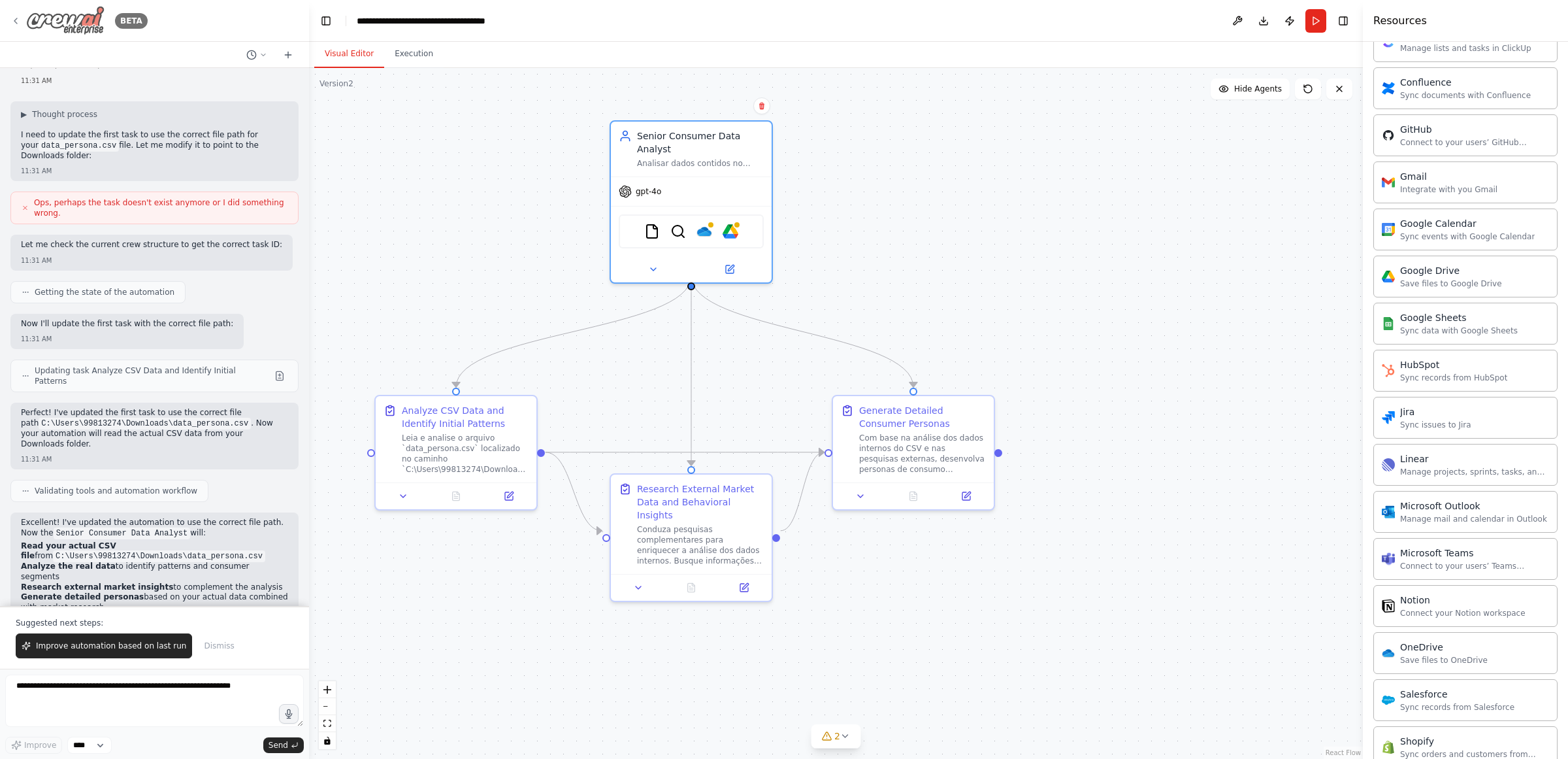
click at [20, 17] on icon at bounding box center [16, 21] width 11 height 11
click at [18, 17] on icon at bounding box center [16, 21] width 11 height 11
click at [18, 16] on icon at bounding box center [16, 21] width 11 height 11
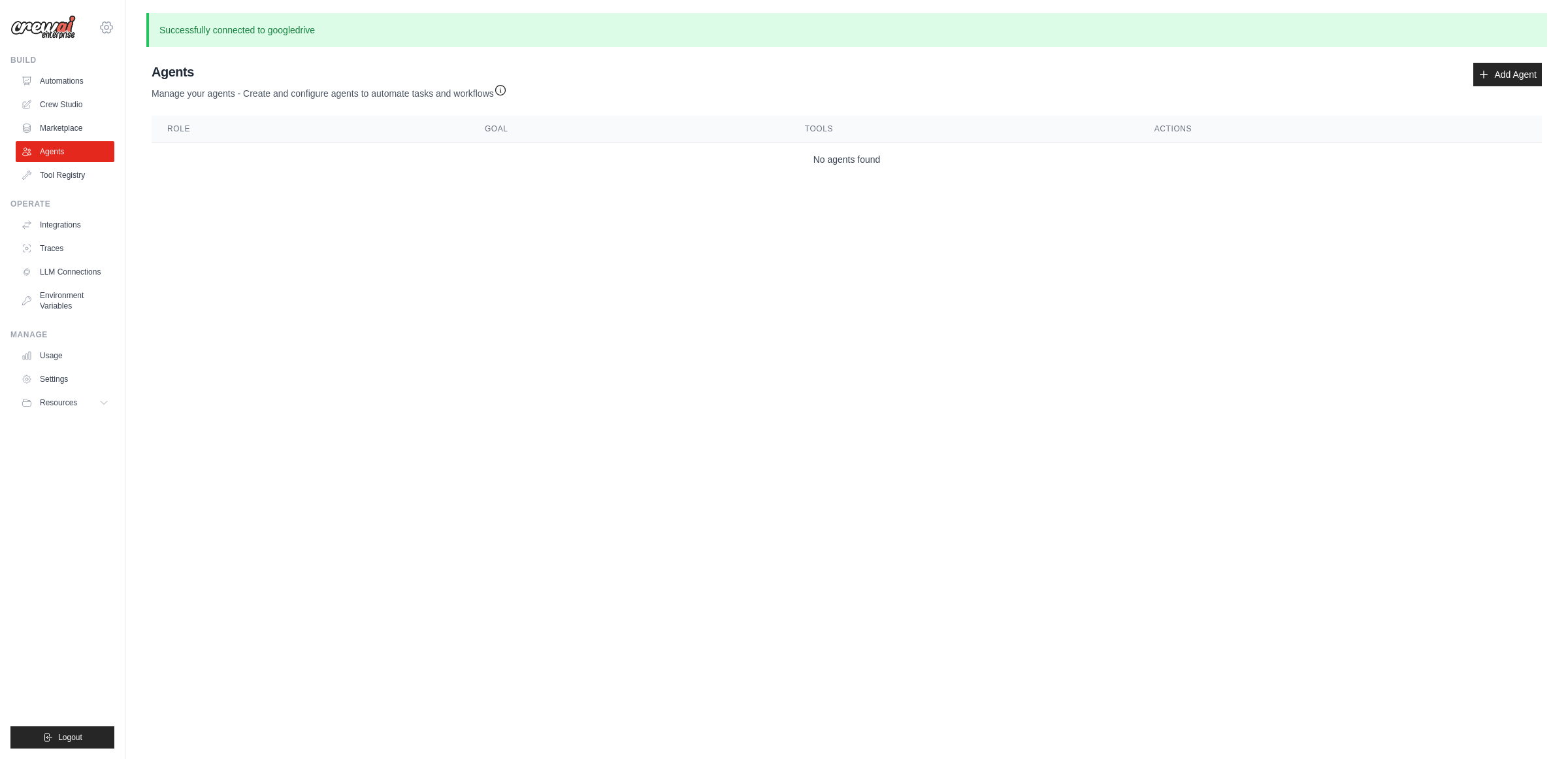
click at [103, 28] on icon at bounding box center [107, 28] width 16 height 16
click at [33, 122] on link "Ambev" at bounding box center [67, 125] width 115 height 24
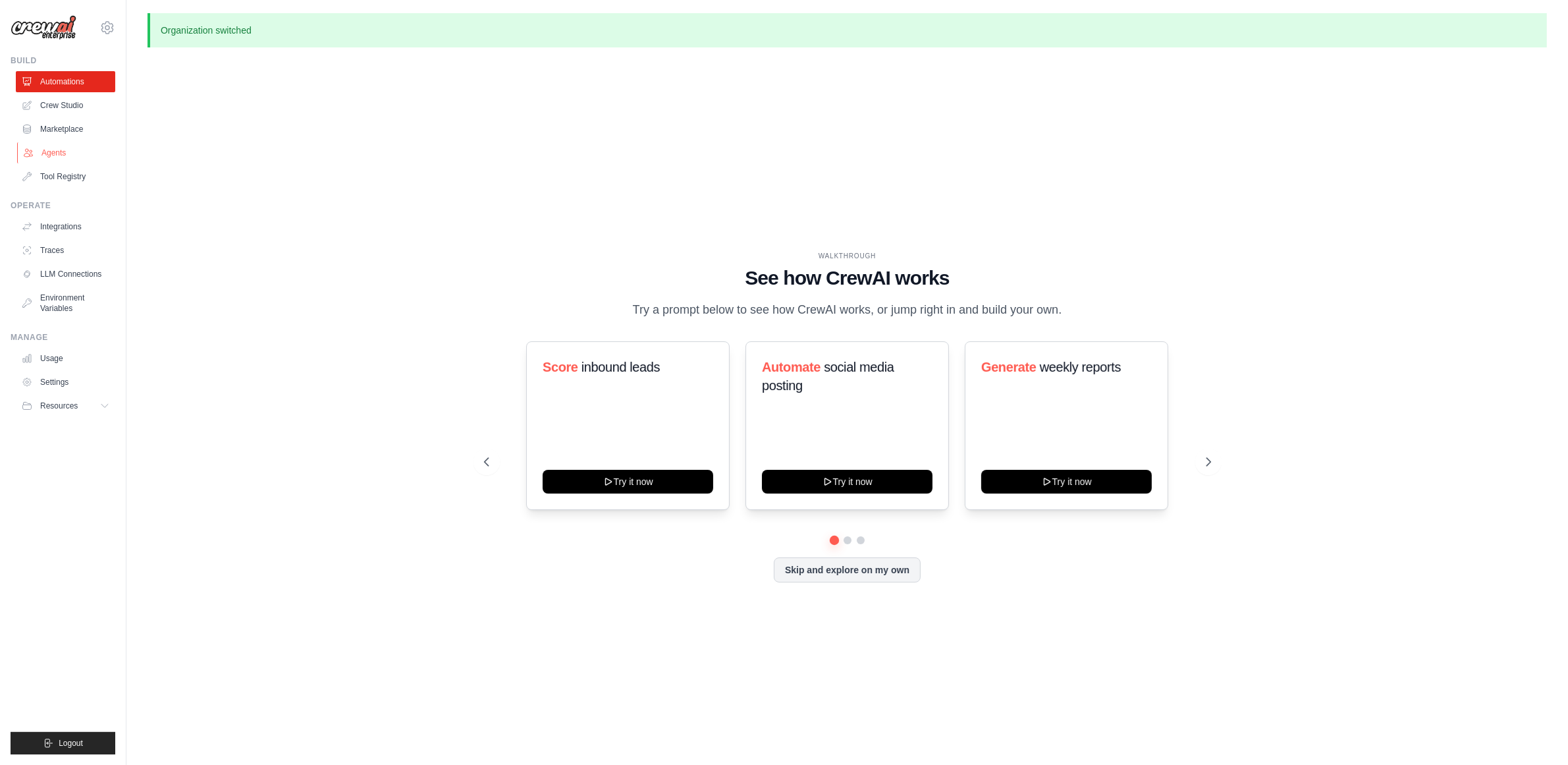
click at [50, 154] on link "Agents" at bounding box center [67, 152] width 100 height 21
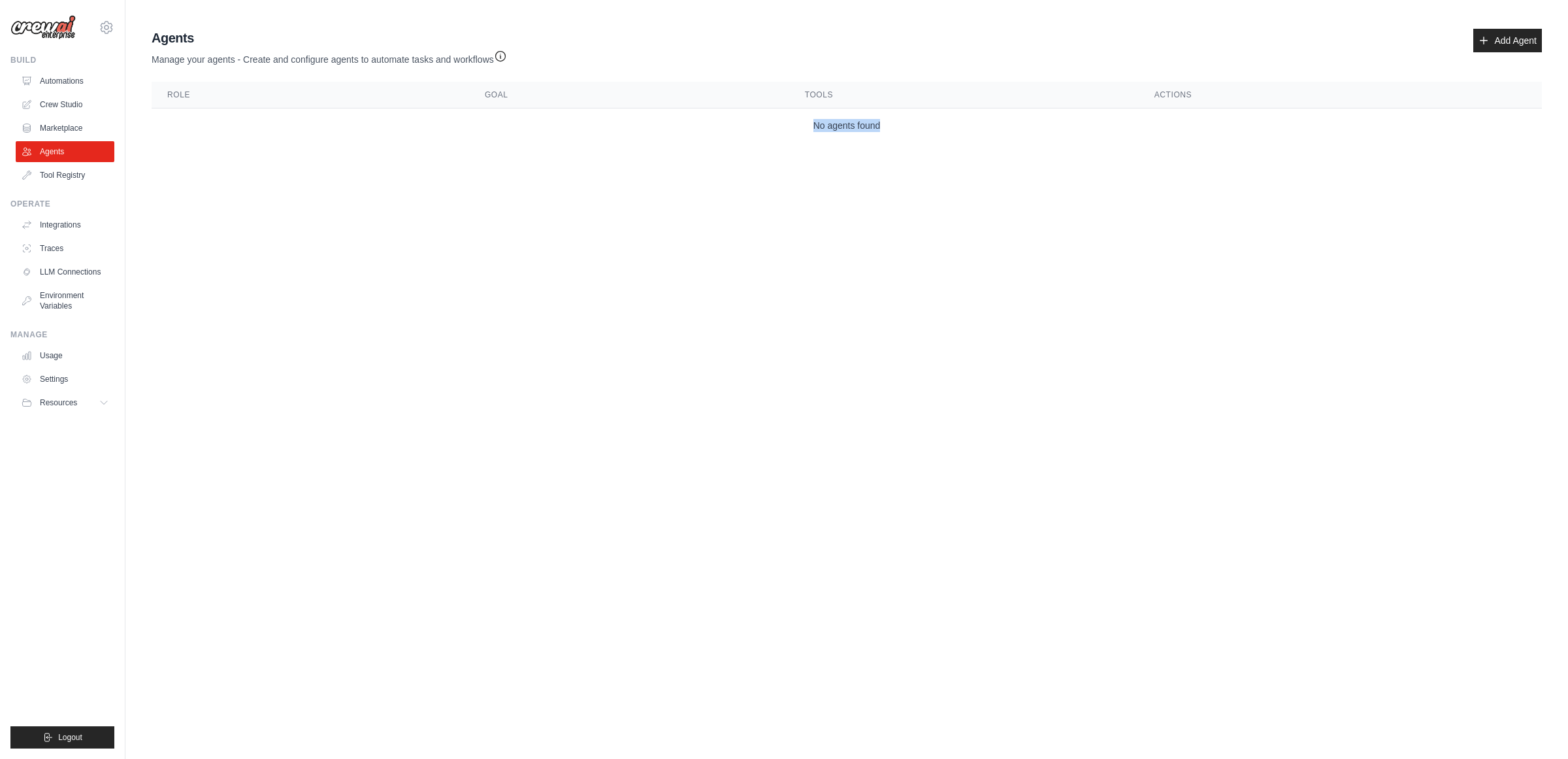
drag, startPoint x: 819, startPoint y: 129, endPoint x: 919, endPoint y: 132, distance: 100.0
click at [919, 132] on td "No agents found" at bounding box center [847, 126] width 1391 height 35
click at [108, 28] on icon at bounding box center [107, 28] width 4 height 4
click at [242, 266] on body "[EMAIL_ADDRESS][DOMAIN_NAME] ABI - GenAI Bootcamp Ambev ✓ Settings Build Automa…" at bounding box center [784, 380] width 1568 height 759
click at [85, 300] on link "Environment Variables" at bounding box center [66, 301] width 99 height 32
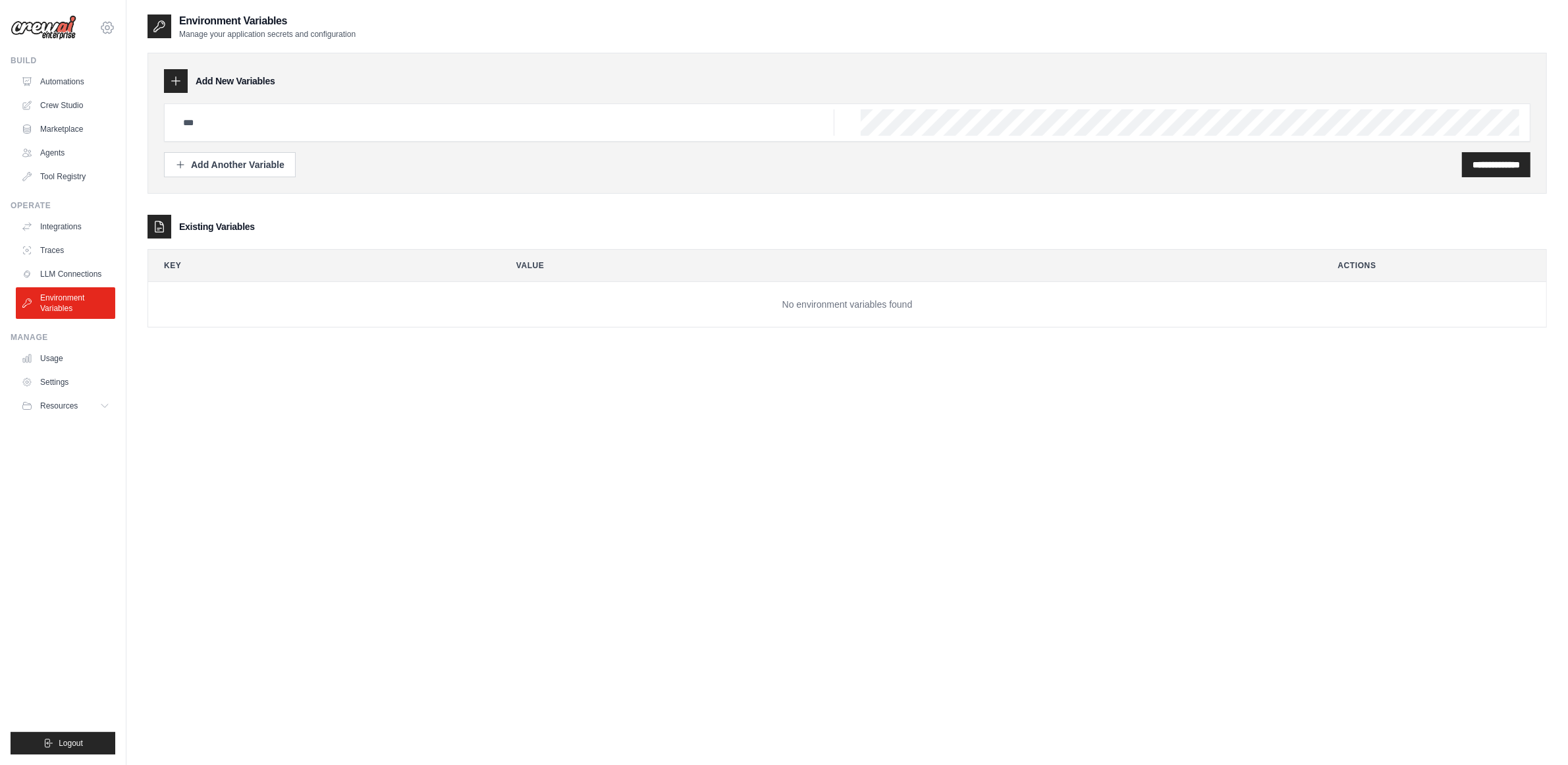
click at [111, 24] on icon at bounding box center [108, 27] width 12 height 11
click at [76, 125] on link "Ambev ✓" at bounding box center [107, 113] width 116 height 24
click at [100, 90] on link "ABI - GenAI Bootcamp" at bounding box center [107, 89] width 116 height 24
click at [100, 24] on icon at bounding box center [108, 28] width 16 height 16
click at [94, 81] on link "ABI - GenAI Bootcamp" at bounding box center [107, 91] width 116 height 24
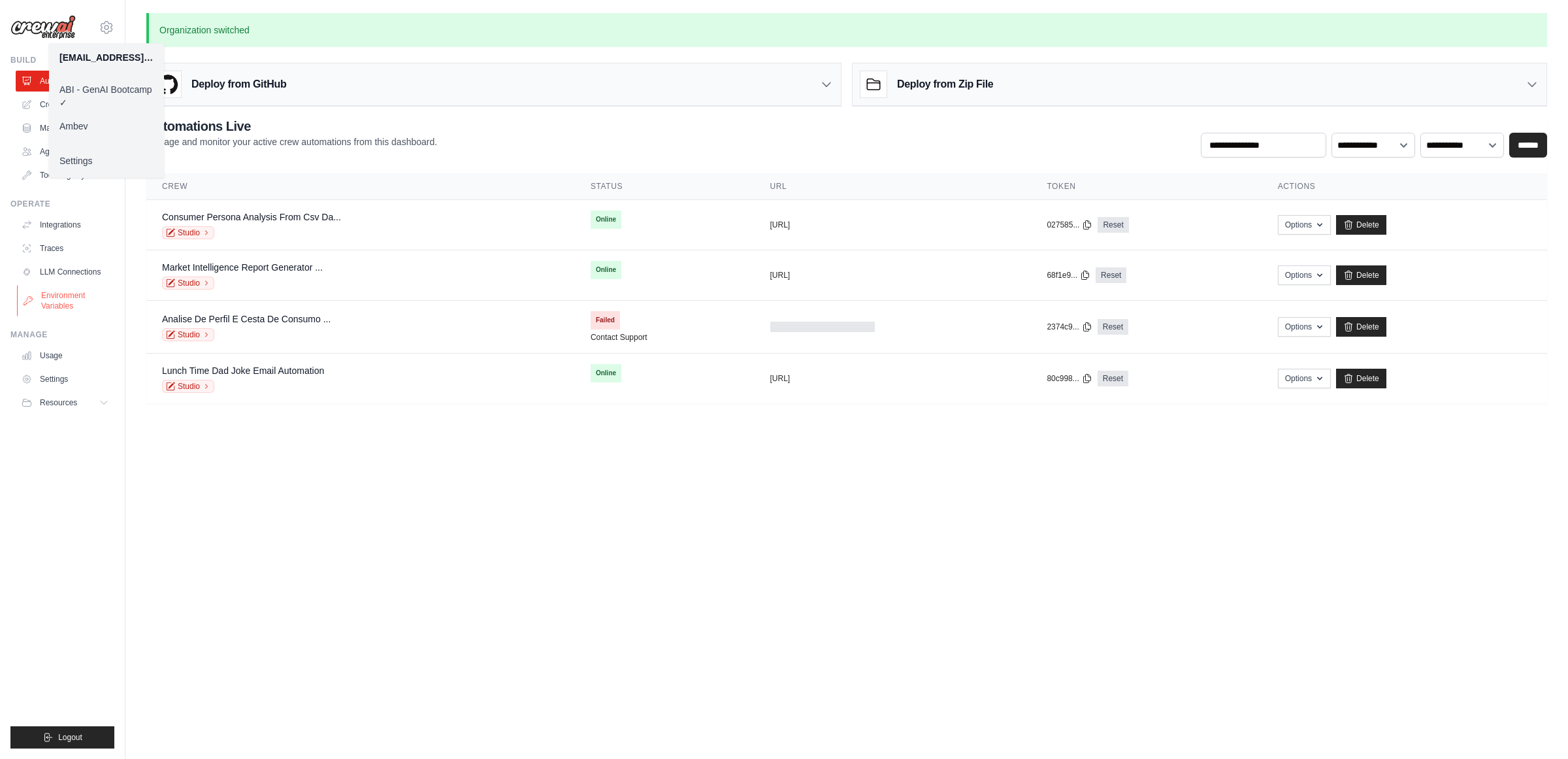
click at [66, 301] on link "Environment Variables" at bounding box center [66, 301] width 99 height 32
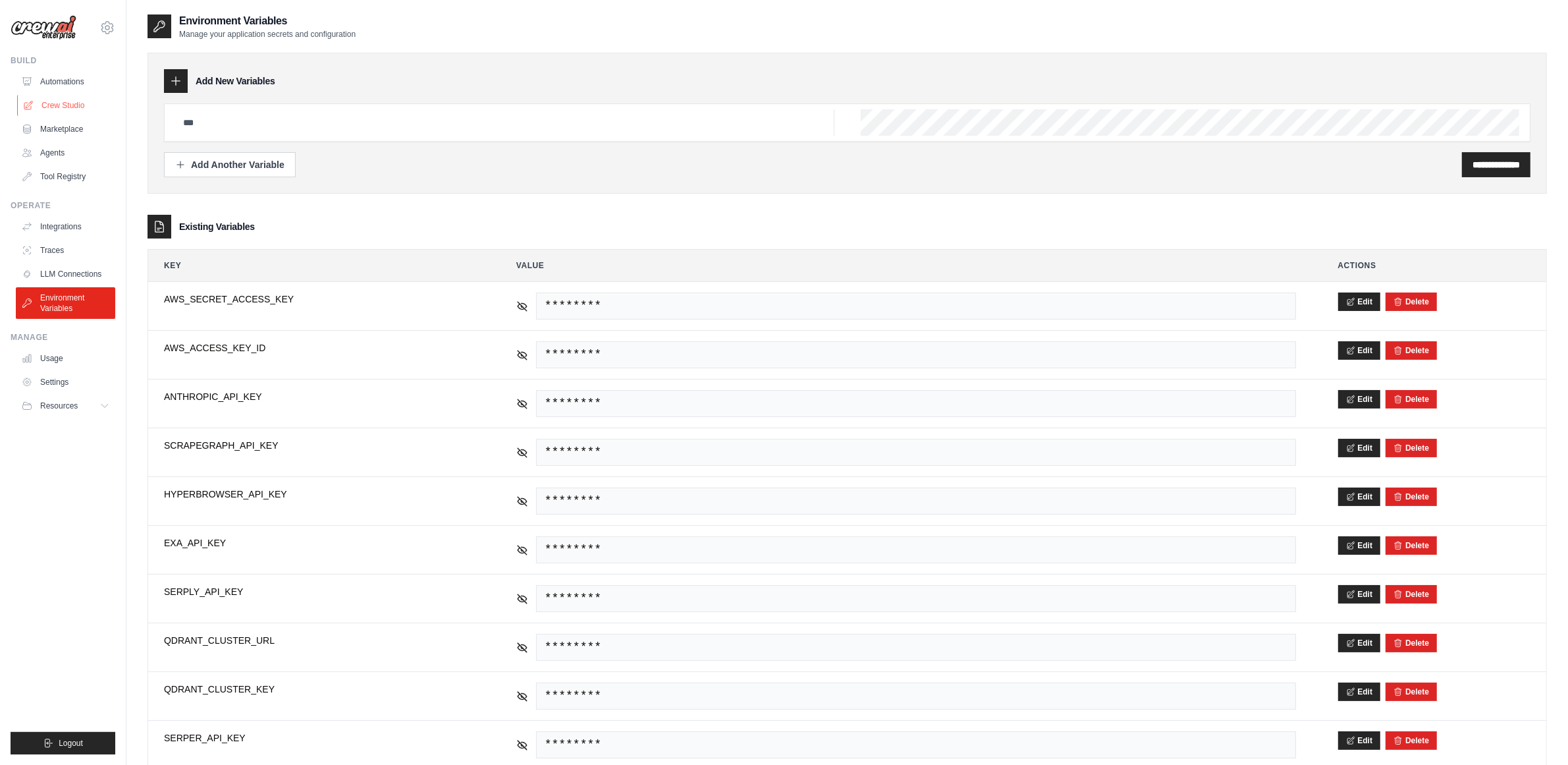
click at [51, 107] on link "Crew Studio" at bounding box center [67, 105] width 100 height 21
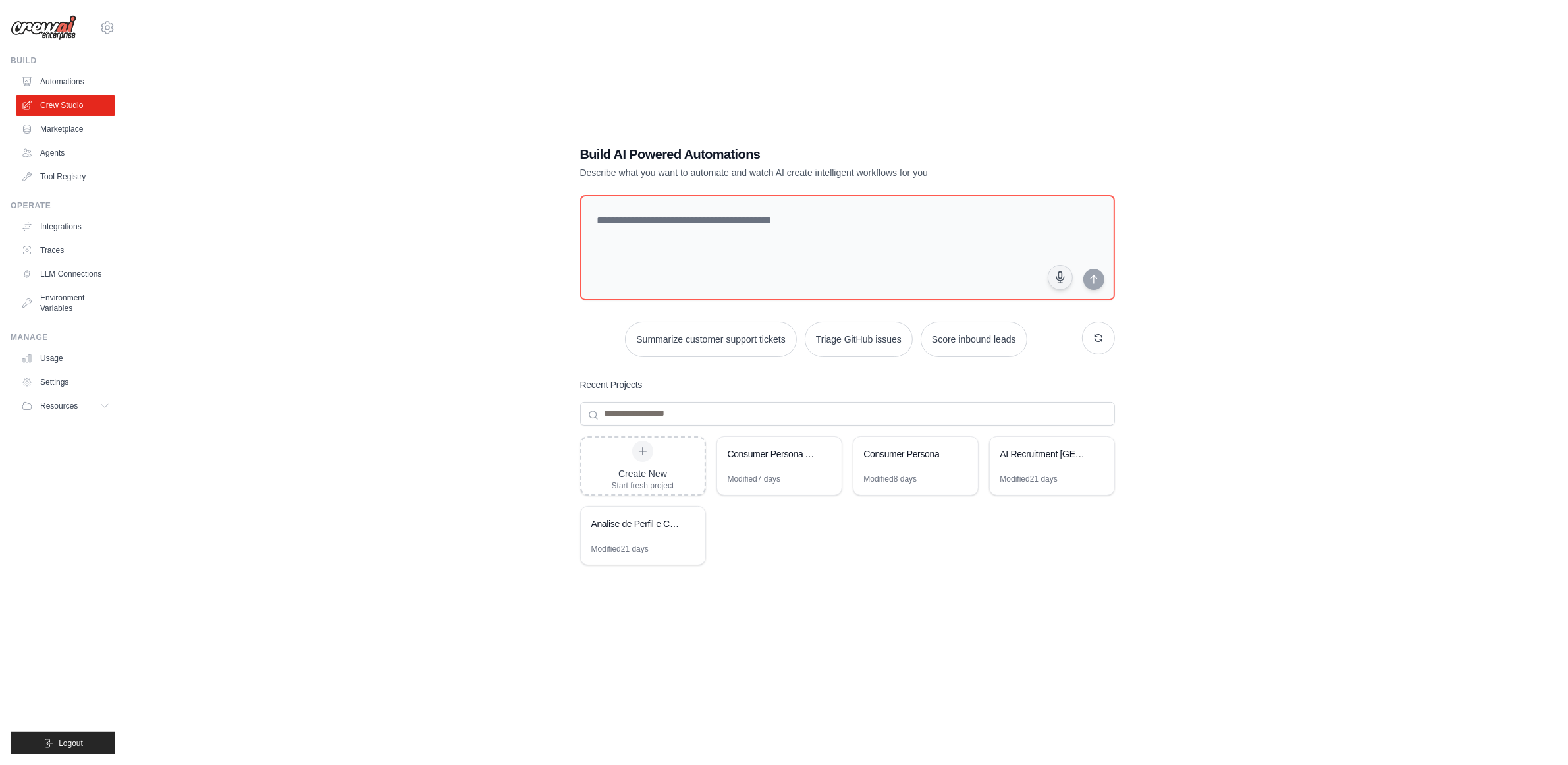
click at [1348, 206] on div "Build AI Powered Automations Describe what you want to automate and watch AI cr…" at bounding box center [847, 395] width 1399 height 765
drag, startPoint x: 667, startPoint y: 148, endPoint x: 688, endPoint y: 152, distance: 21.4
click at [667, 148] on h1 "Build AI Powered Automations" at bounding box center [800, 154] width 442 height 18
click at [690, 152] on h1 "Build AI Powered Automations" at bounding box center [800, 154] width 442 height 18
click at [638, 154] on h1 "Build AI Powered Automations" at bounding box center [800, 154] width 442 height 18
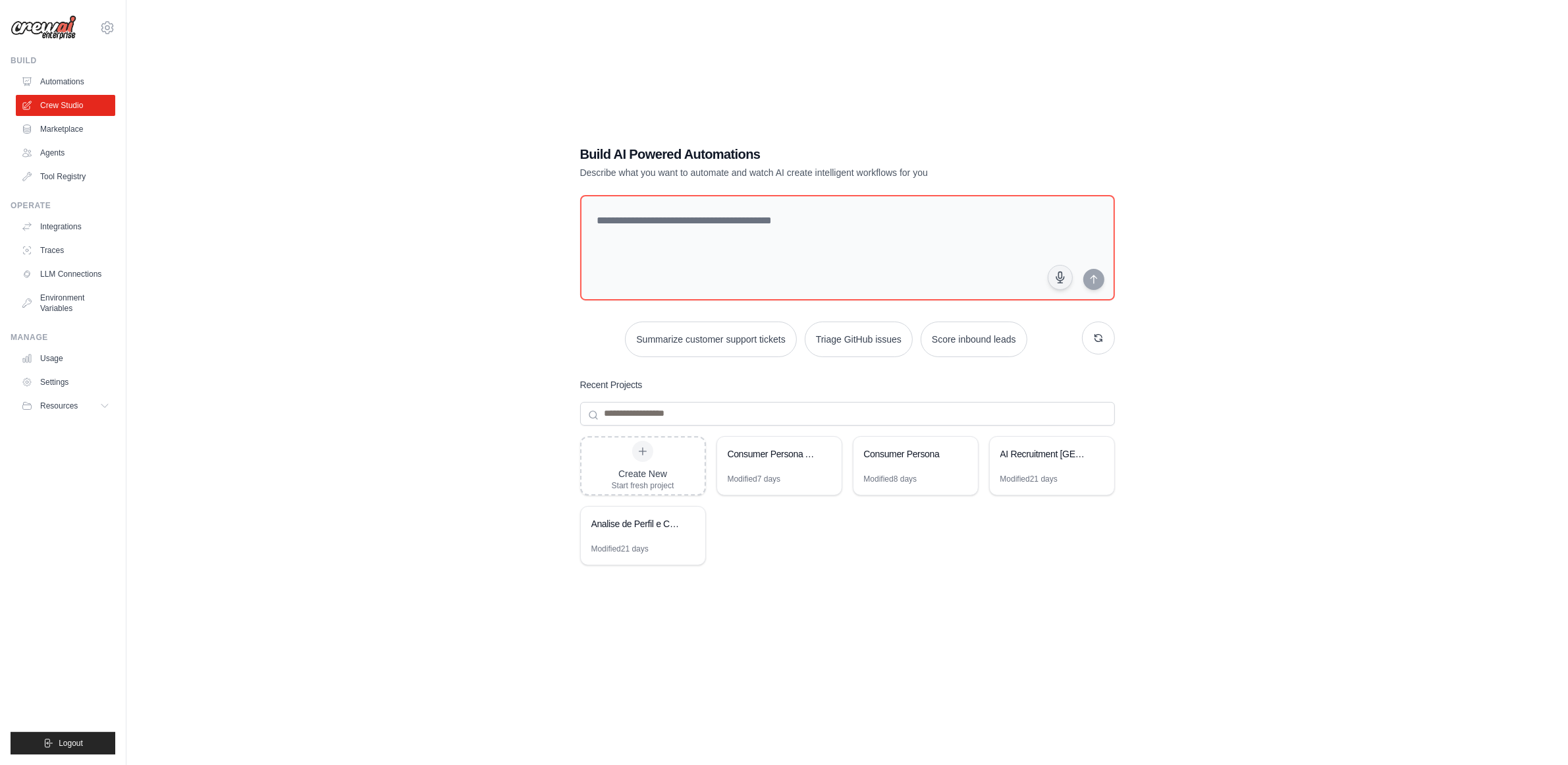
click at [638, 154] on h1 "Build AI Powered Automations" at bounding box center [800, 154] width 442 height 18
click at [739, 155] on h1 "Build AI Powered Automations" at bounding box center [800, 154] width 442 height 18
click at [597, 154] on h1 "Build AI Powered Automations" at bounding box center [800, 154] width 442 height 18
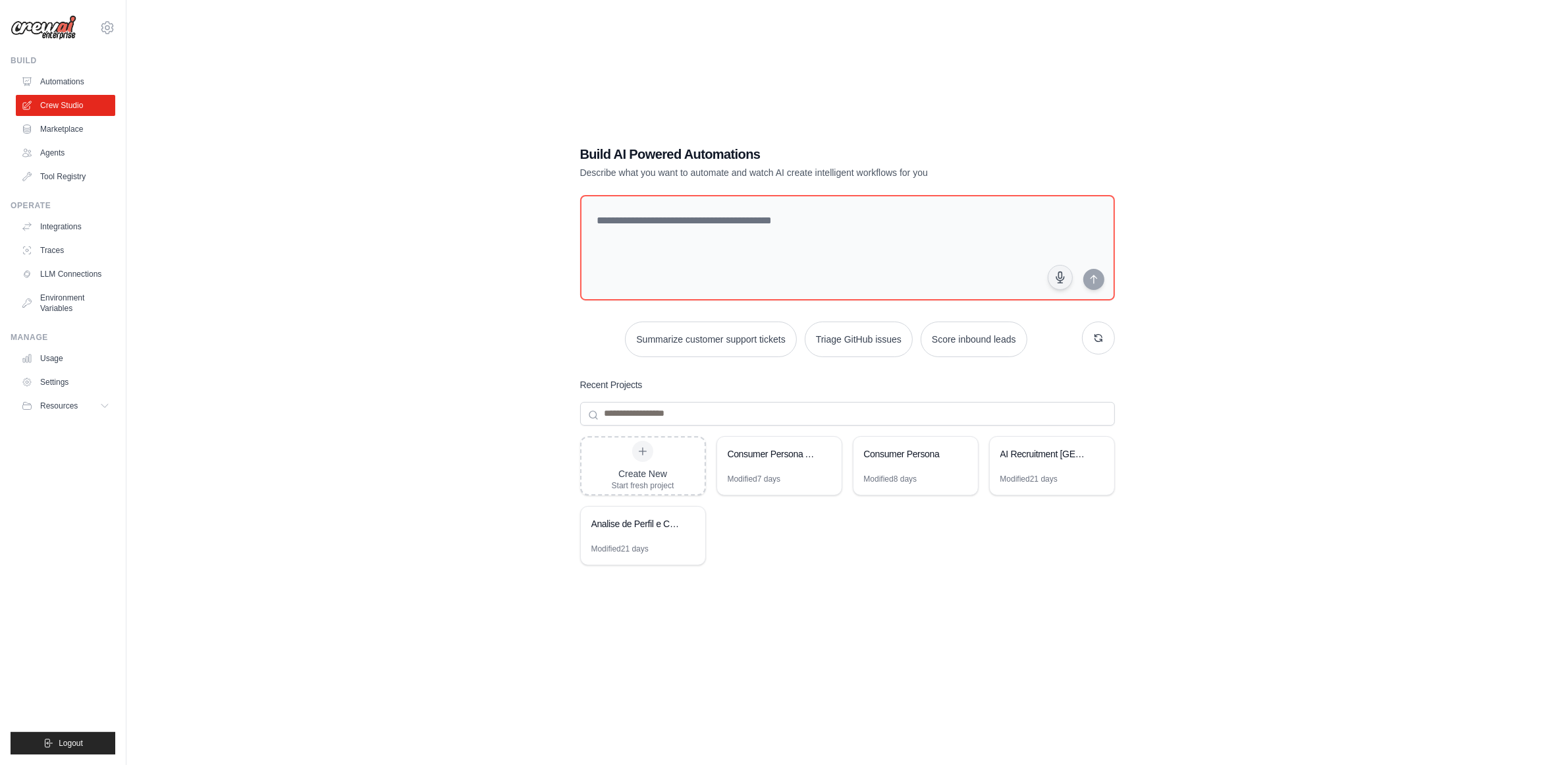
click at [620, 153] on h1 "Build AI Powered Automations" at bounding box center [800, 154] width 442 height 18
click at [646, 148] on h1 "Build AI Powered Automations" at bounding box center [800, 154] width 442 height 18
click at [652, 148] on h1 "Build AI Powered Automations" at bounding box center [800, 154] width 442 height 18
click at [721, 153] on h1 "Build AI Powered Automations" at bounding box center [800, 154] width 442 height 18
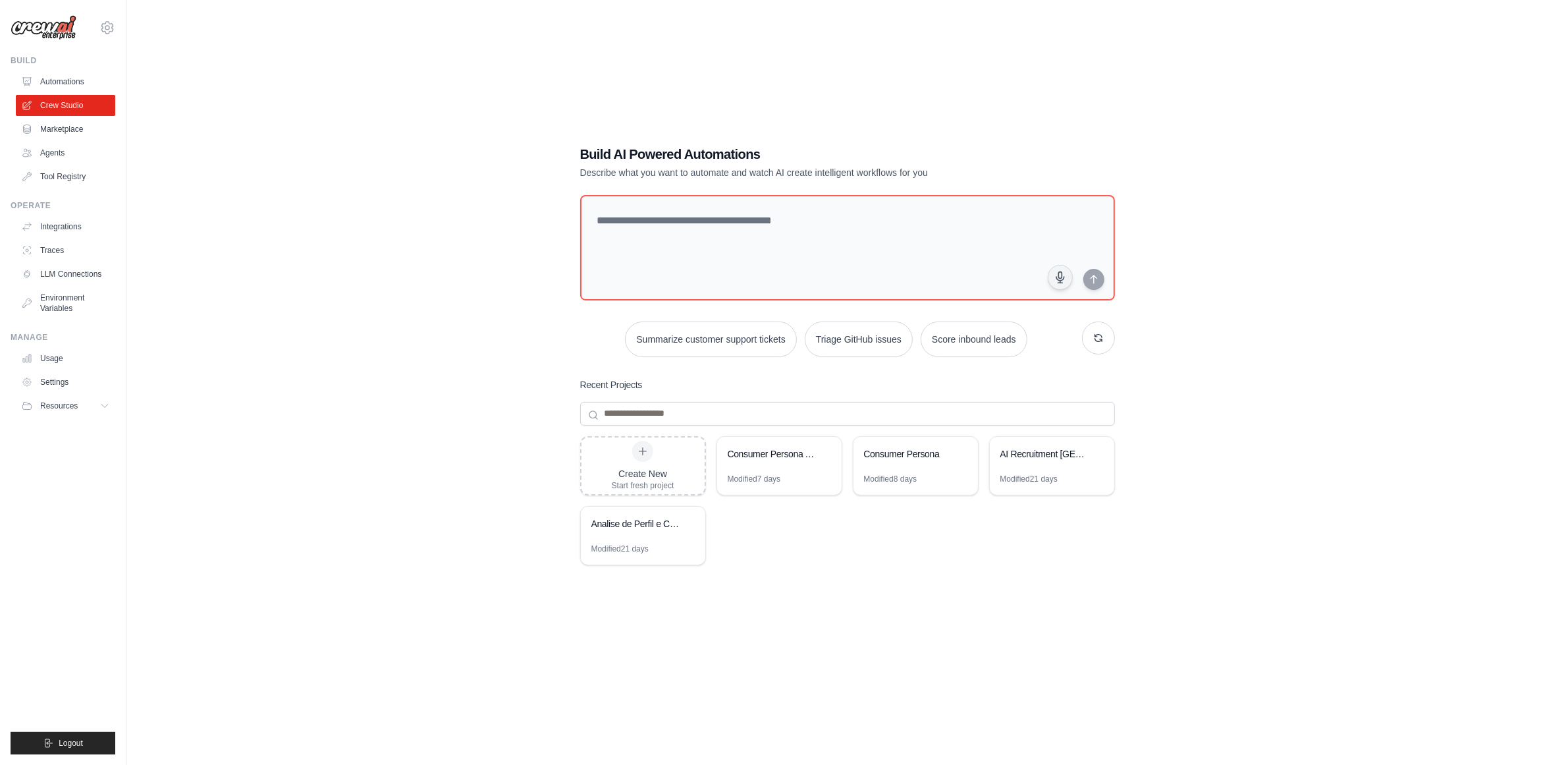
click at [721, 153] on h1 "Build AI Powered Automations" at bounding box center [800, 154] width 442 height 18
click at [646, 156] on h1 "Build AI Powered Automations" at bounding box center [800, 154] width 442 height 18
click at [590, 152] on h1 "Build AI Powered Automations" at bounding box center [800, 154] width 442 height 18
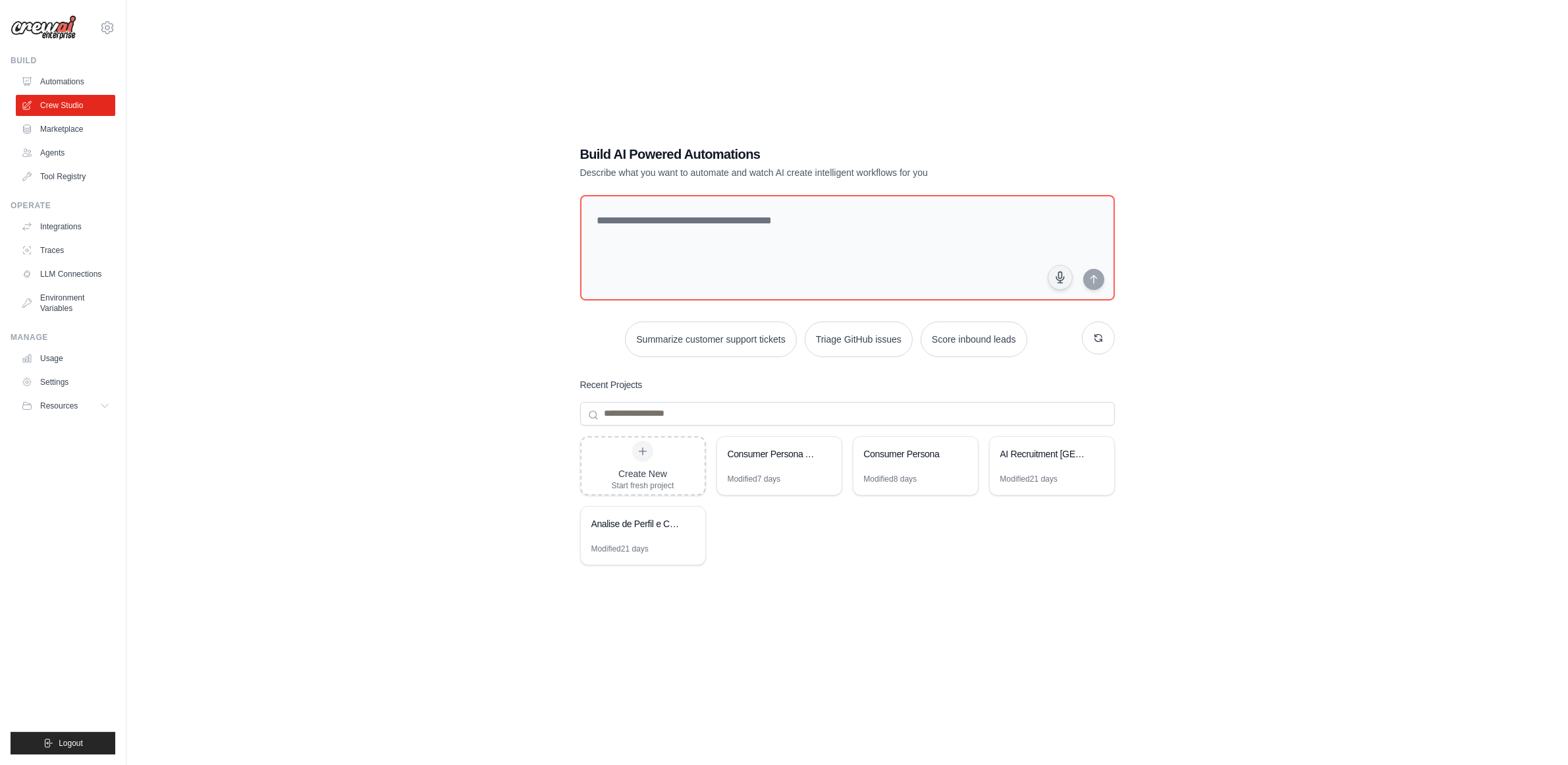
click at [657, 152] on h1 "Build AI Powered Automations" at bounding box center [800, 154] width 442 height 18
click at [713, 159] on h1 "Build AI Powered Automations" at bounding box center [800, 154] width 442 height 18
click at [720, 157] on h1 "Build AI Powered Automations" at bounding box center [800, 154] width 442 height 18
click at [728, 156] on h1 "Build AI Powered Automations" at bounding box center [800, 154] width 442 height 18
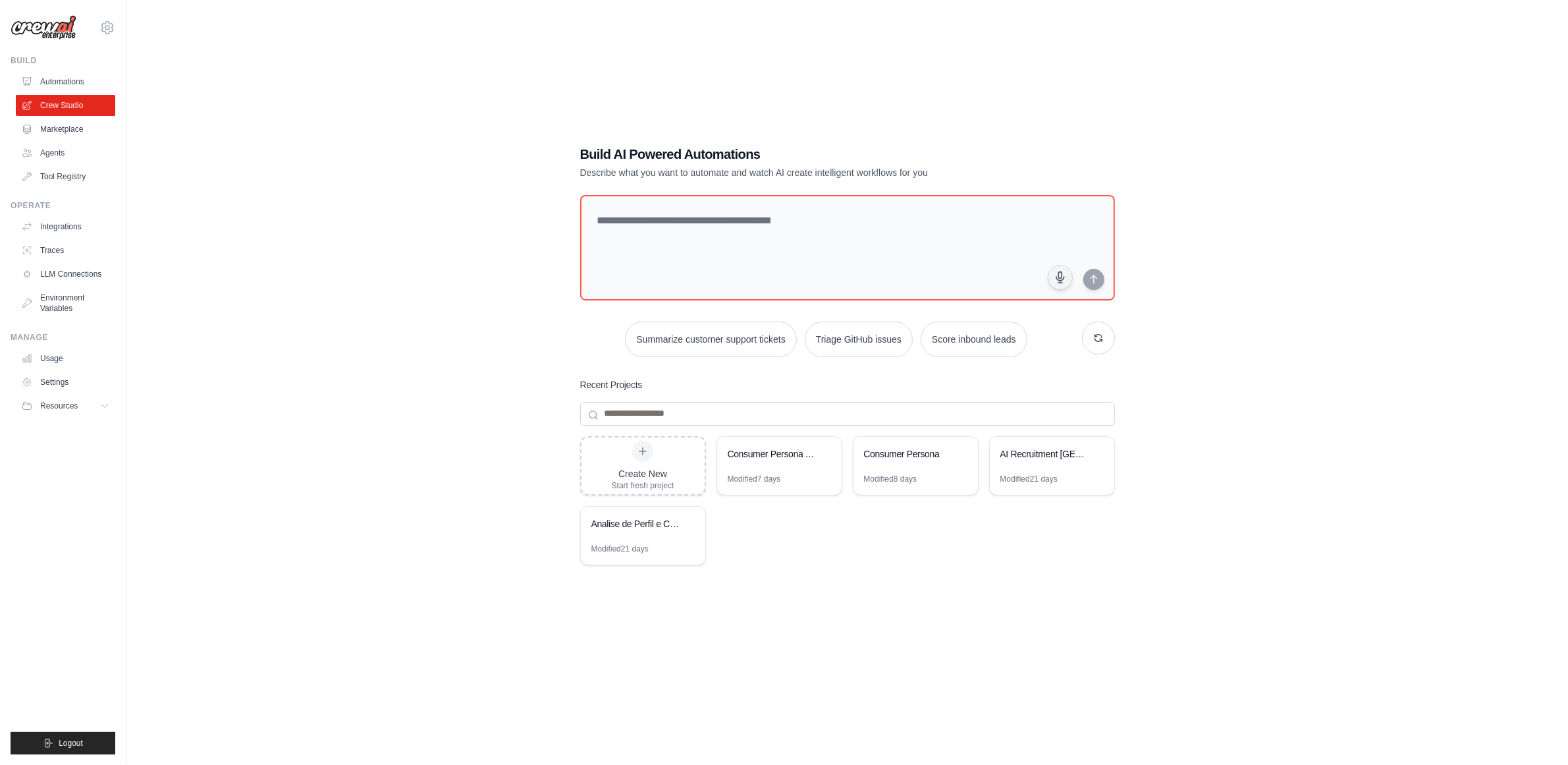
click at [728, 156] on h1 "Build AI Powered Automations" at bounding box center [800, 154] width 442 height 18
click at [655, 155] on h1 "Build AI Powered Automations" at bounding box center [800, 154] width 442 height 18
click at [784, 155] on h1 "Build AI Powered Automations" at bounding box center [800, 154] width 442 height 18
click at [700, 150] on h1 "Build AI Powered Automations" at bounding box center [800, 154] width 442 height 18
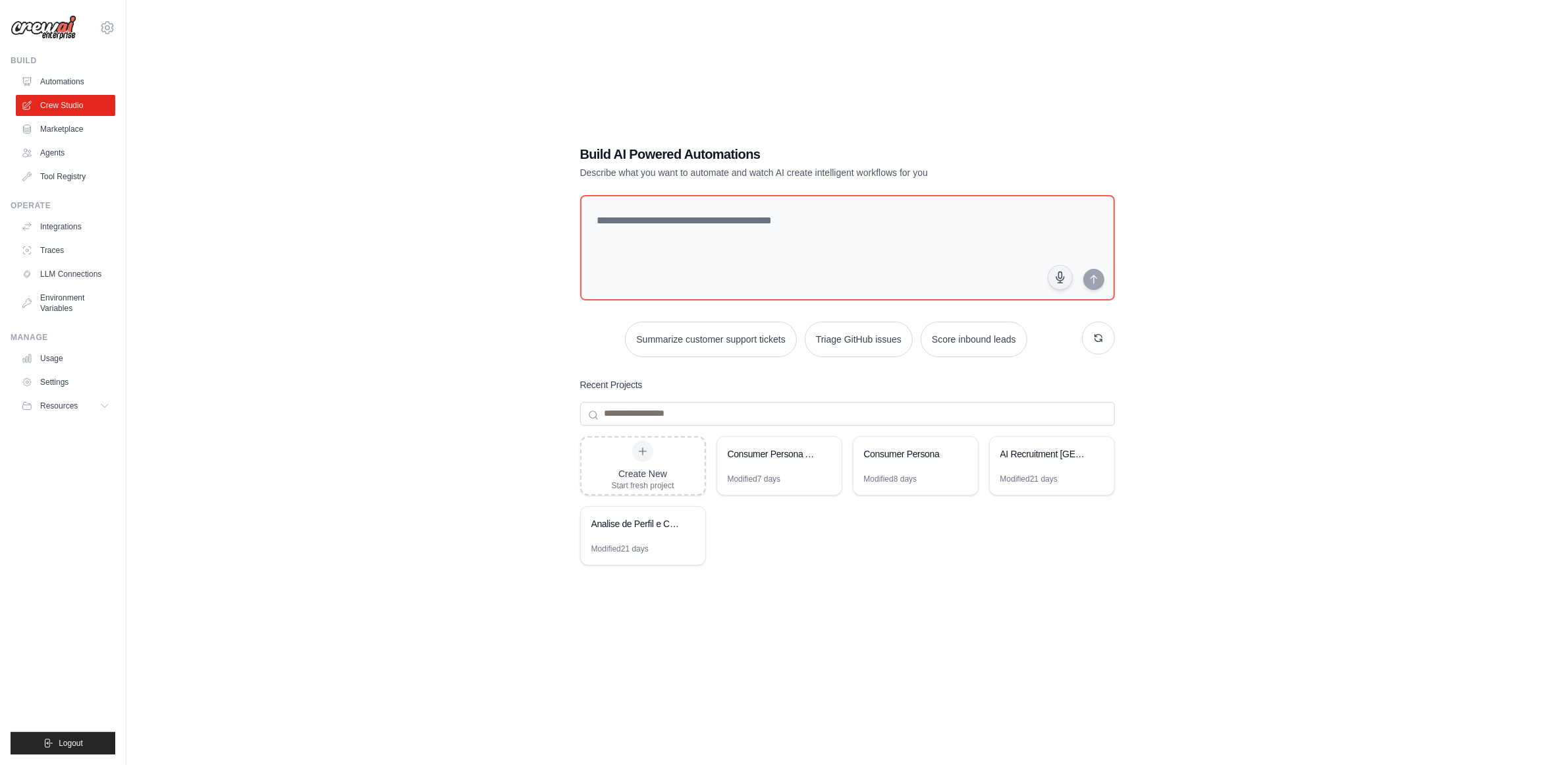
click at [700, 150] on h1 "Build AI Powered Automations" at bounding box center [800, 154] width 442 height 18
click at [721, 149] on h1 "Build AI Powered Automations" at bounding box center [800, 154] width 442 height 18
click at [652, 150] on h1 "Build AI Powered Automations" at bounding box center [800, 154] width 442 height 18
click at [99, 24] on div "99813274@ambev.com.br ABI - GenAI Bootcamp ✓ Ambev Settings" at bounding box center [63, 21] width 105 height 42
click at [104, 25] on icon at bounding box center [108, 27] width 12 height 11
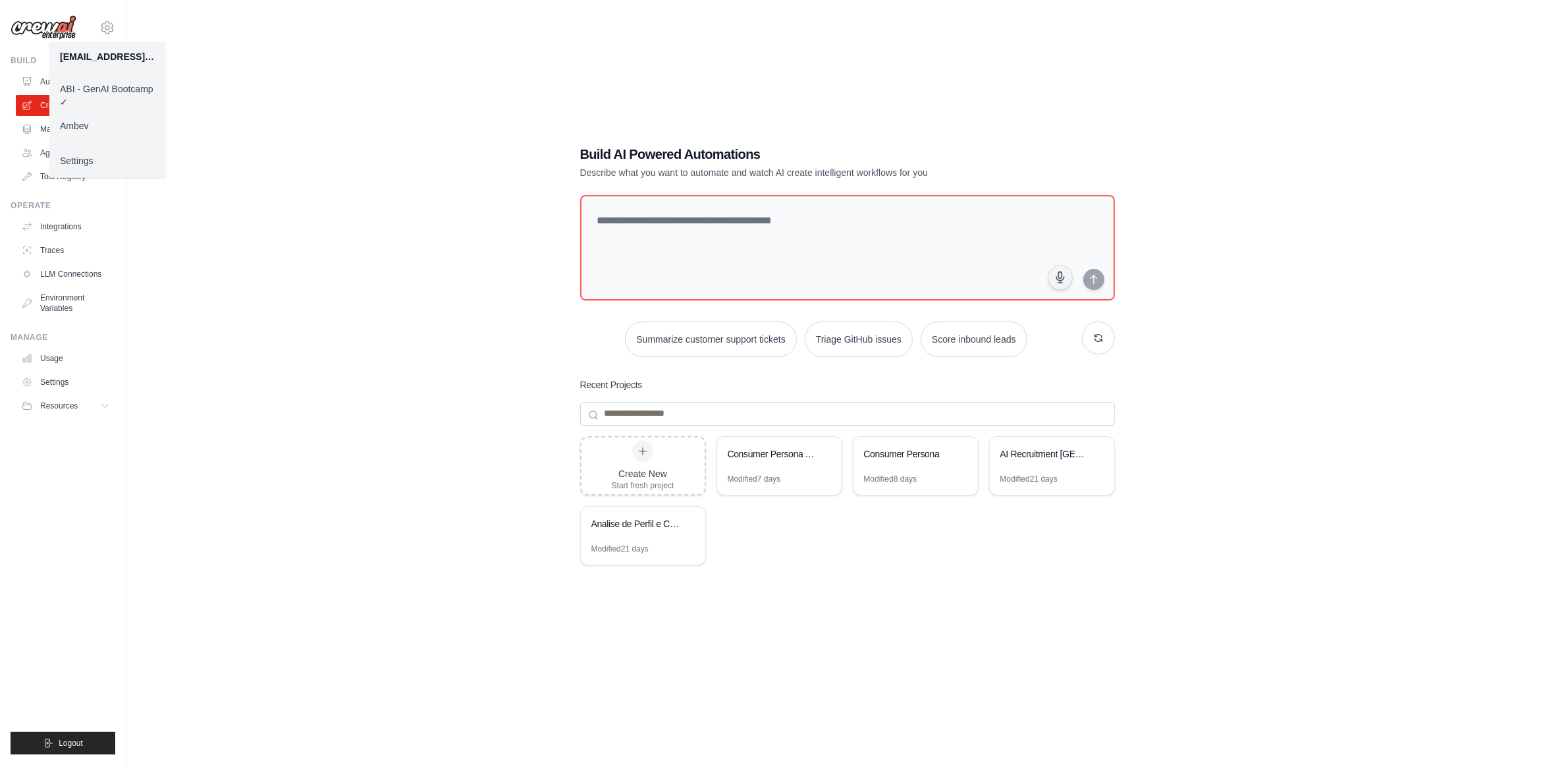
click at [92, 162] on link "Settings" at bounding box center [107, 161] width 116 height 24
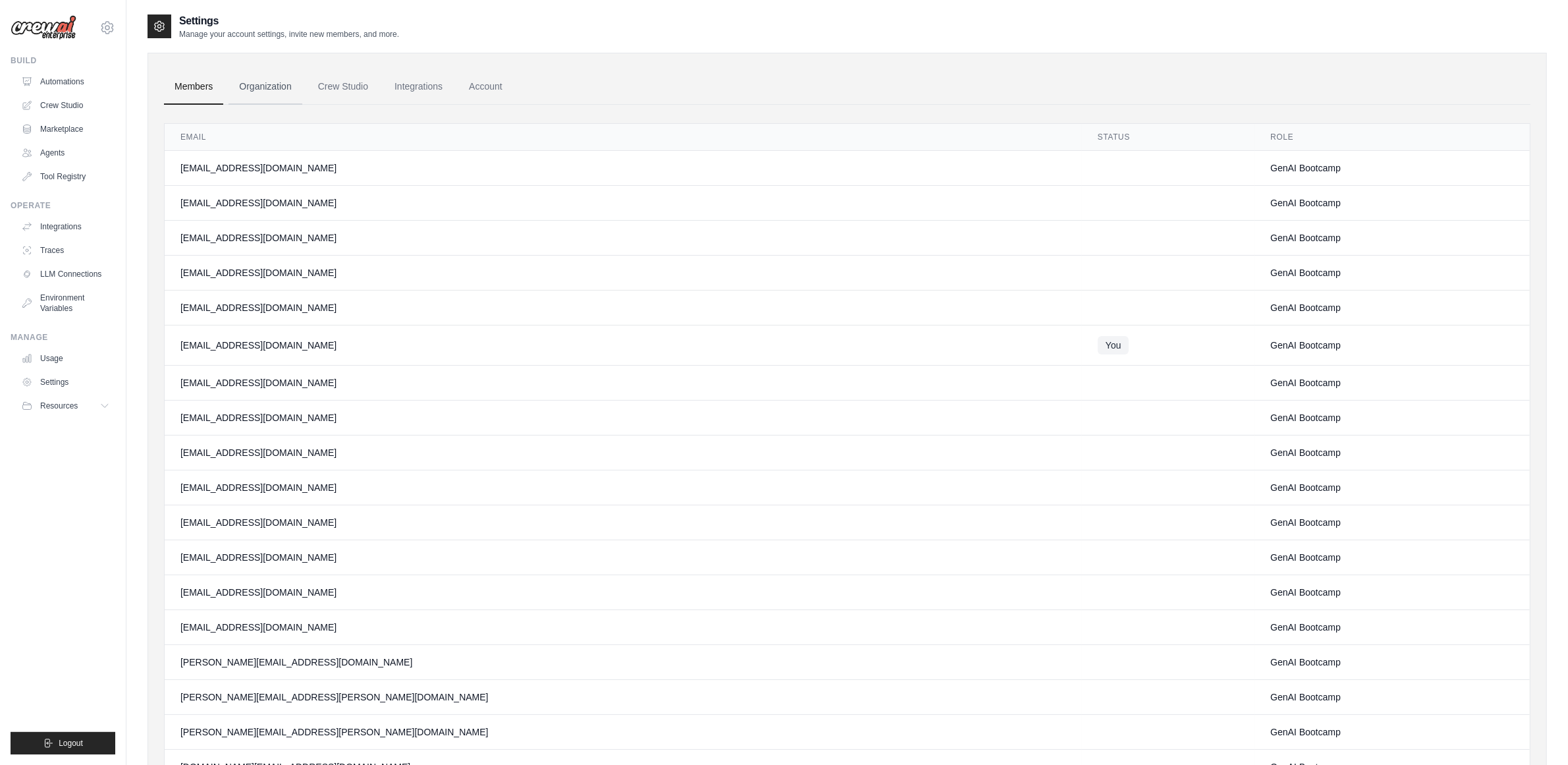
click at [267, 91] on link "Organization" at bounding box center [264, 87] width 73 height 36
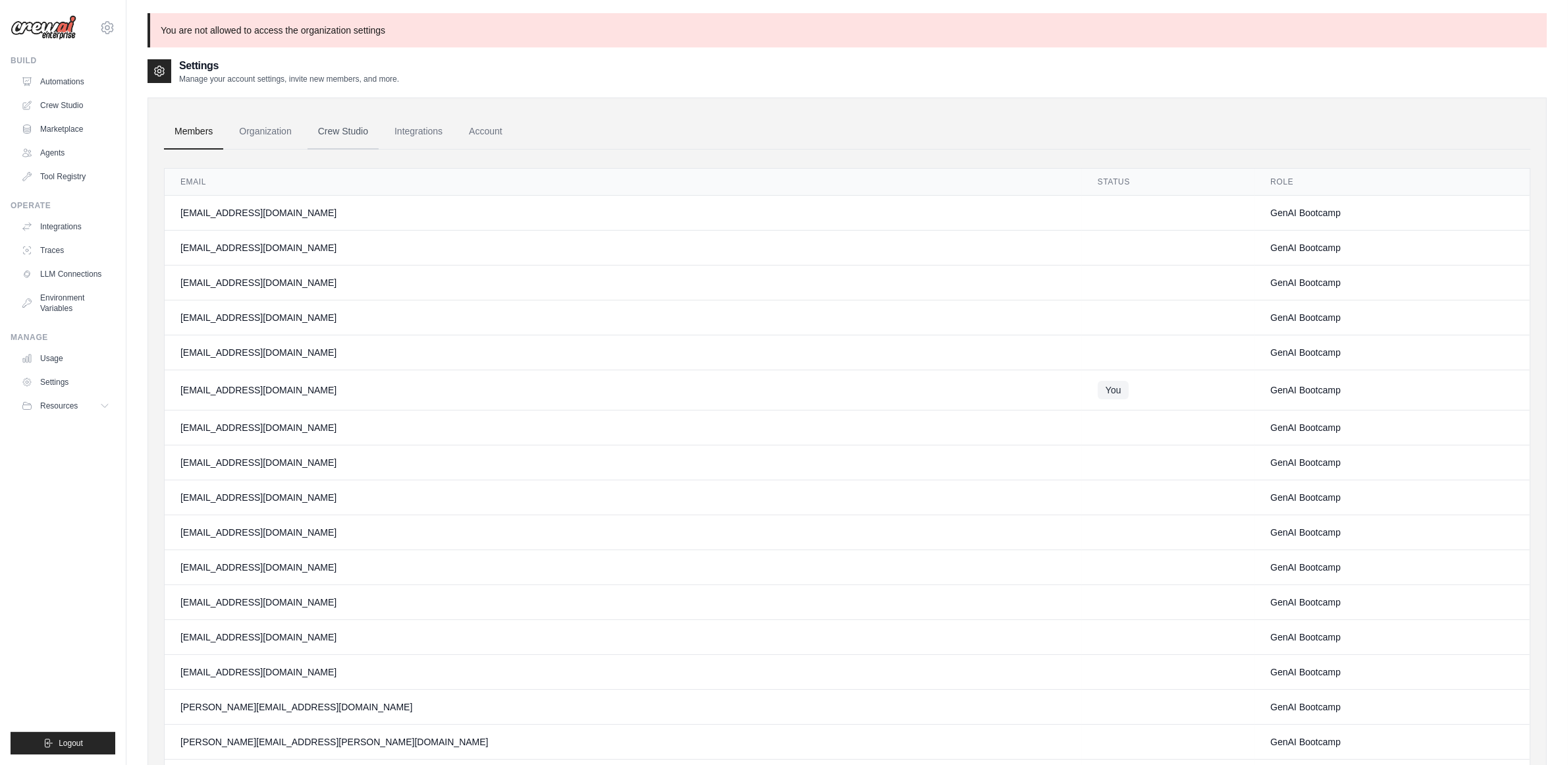
click at [333, 132] on link "Crew Studio" at bounding box center [342, 132] width 71 height 36
click at [102, 28] on icon at bounding box center [108, 28] width 16 height 16
